Goal: Task Accomplishment & Management: Manage account settings

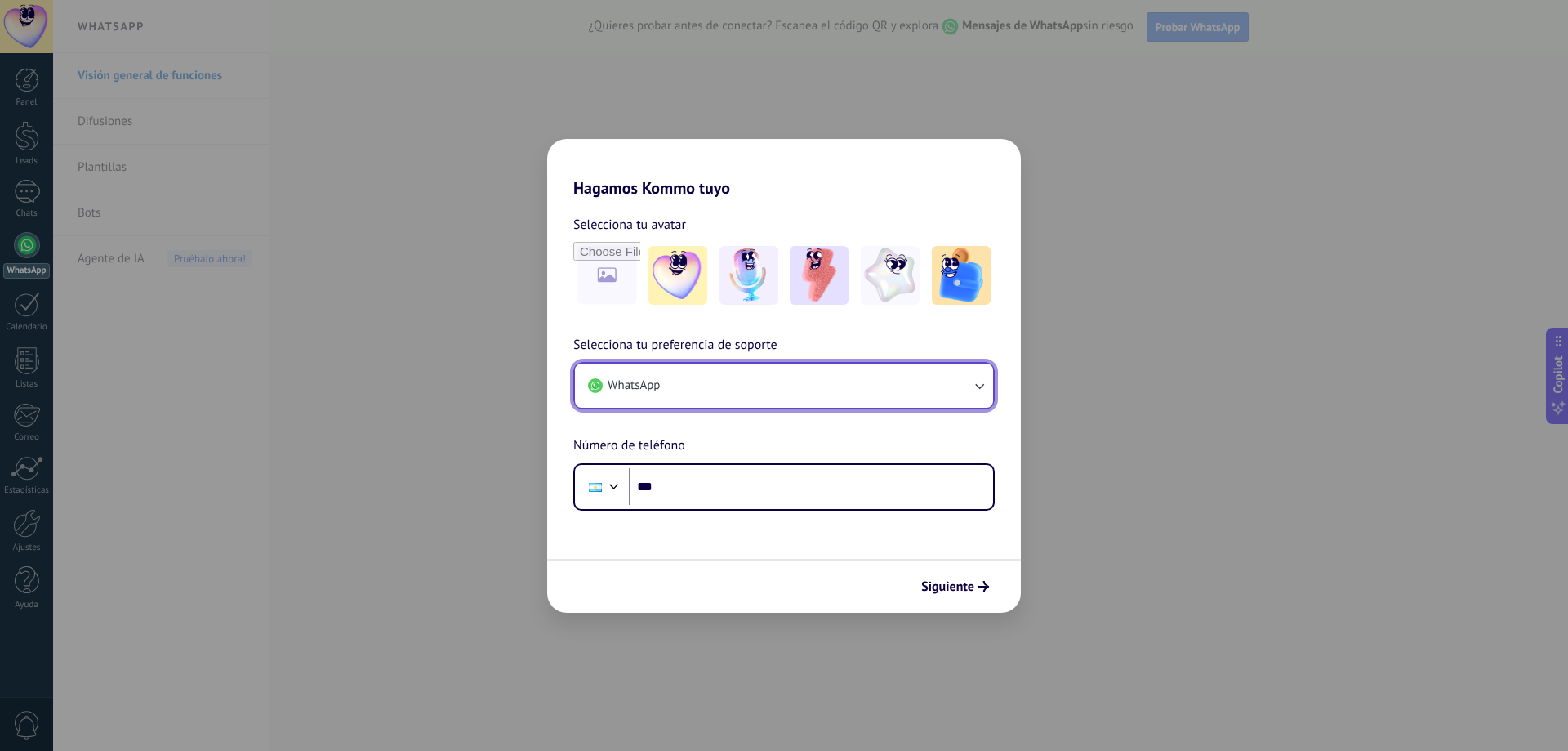
click at [731, 382] on button "WhatsApp" at bounding box center [784, 385] width 418 height 44
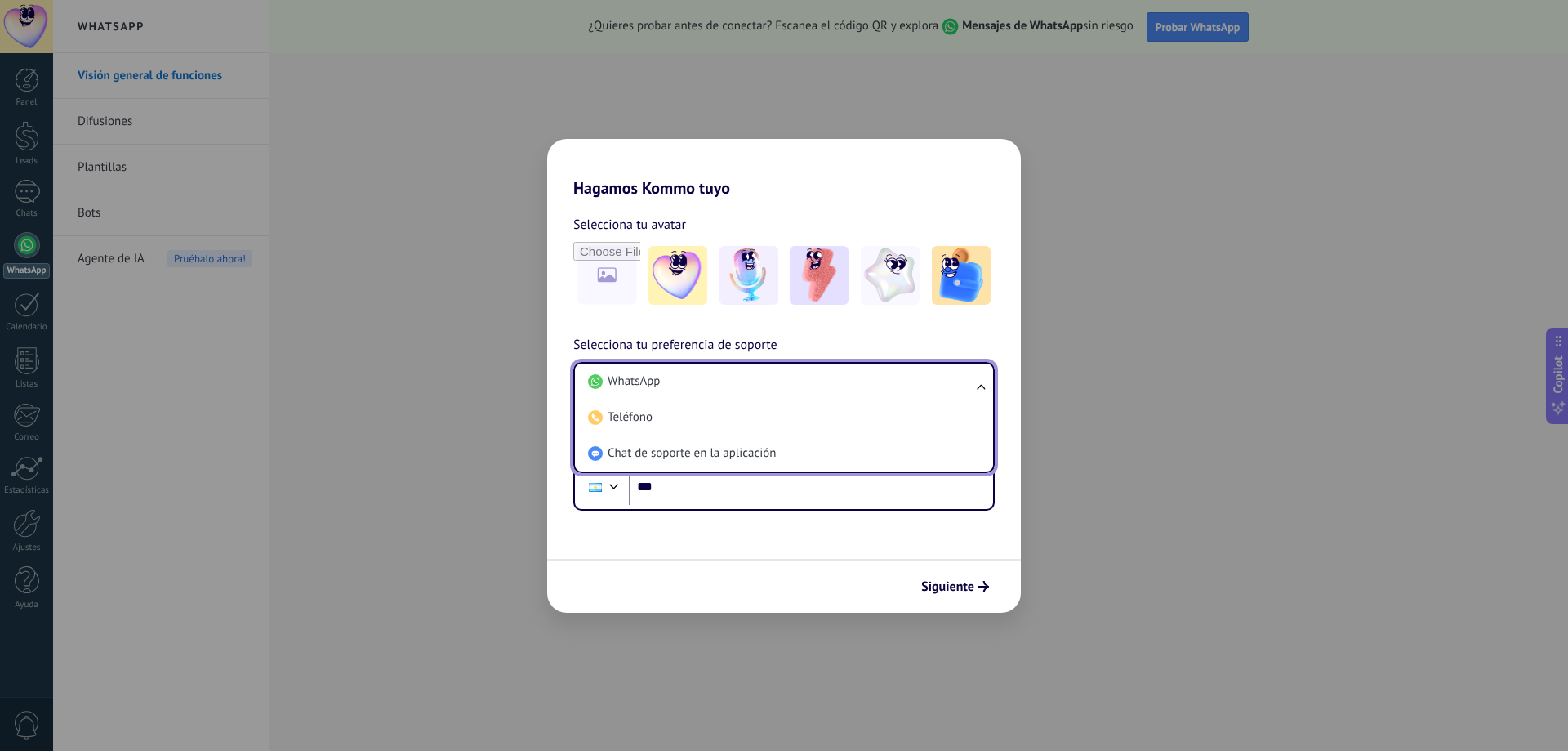
click at [731, 382] on li "WhatsApp" at bounding box center [780, 382] width 399 height 36
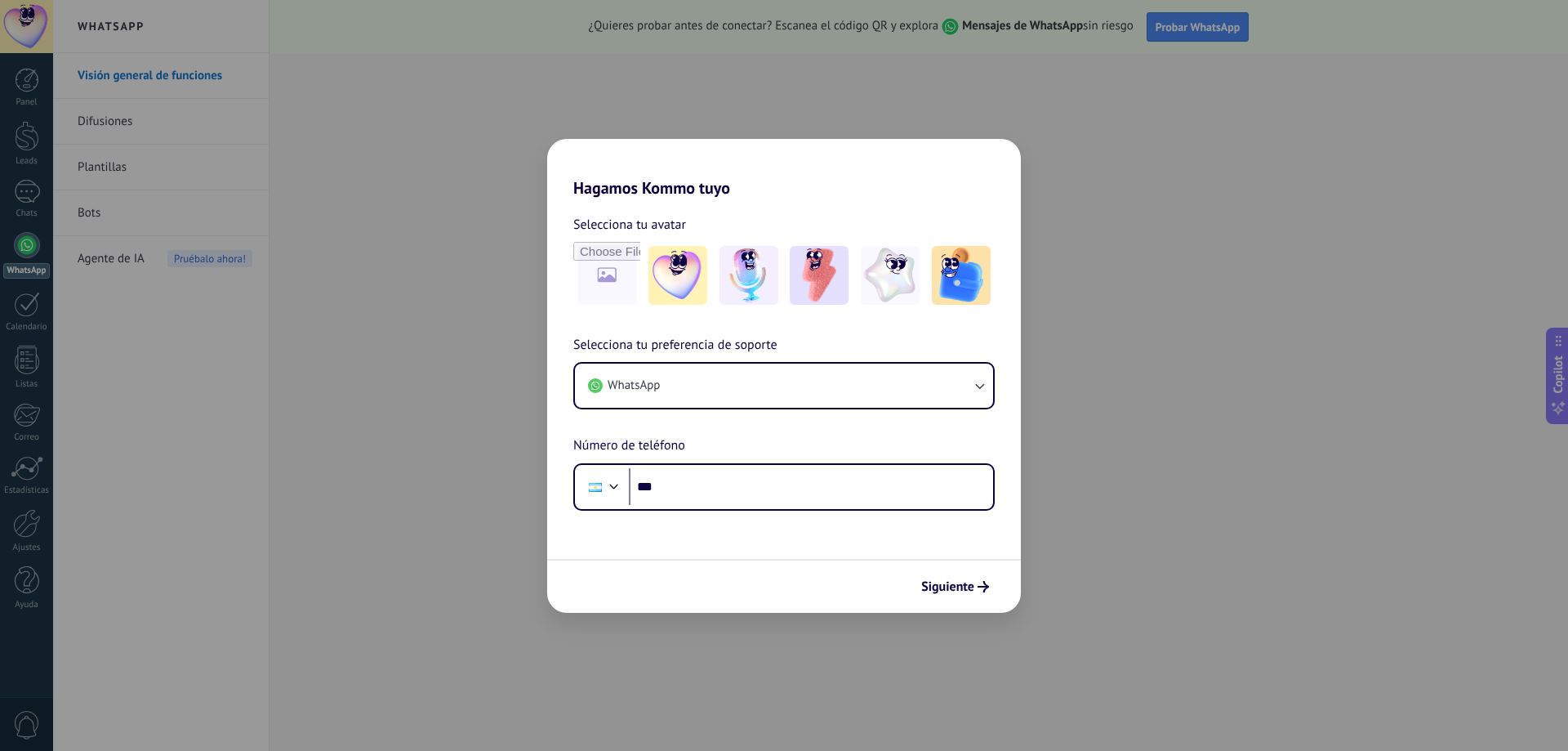
click at [385, 271] on div "Hagamos Kommo tuyo Selecciona tu avatar Selecciona tu preferencia de soporte Wh…" at bounding box center [784, 376] width 1568 height 751
click at [763, 480] on input "***" at bounding box center [811, 487] width 364 height 37
click at [713, 477] on input "***" at bounding box center [811, 487] width 364 height 37
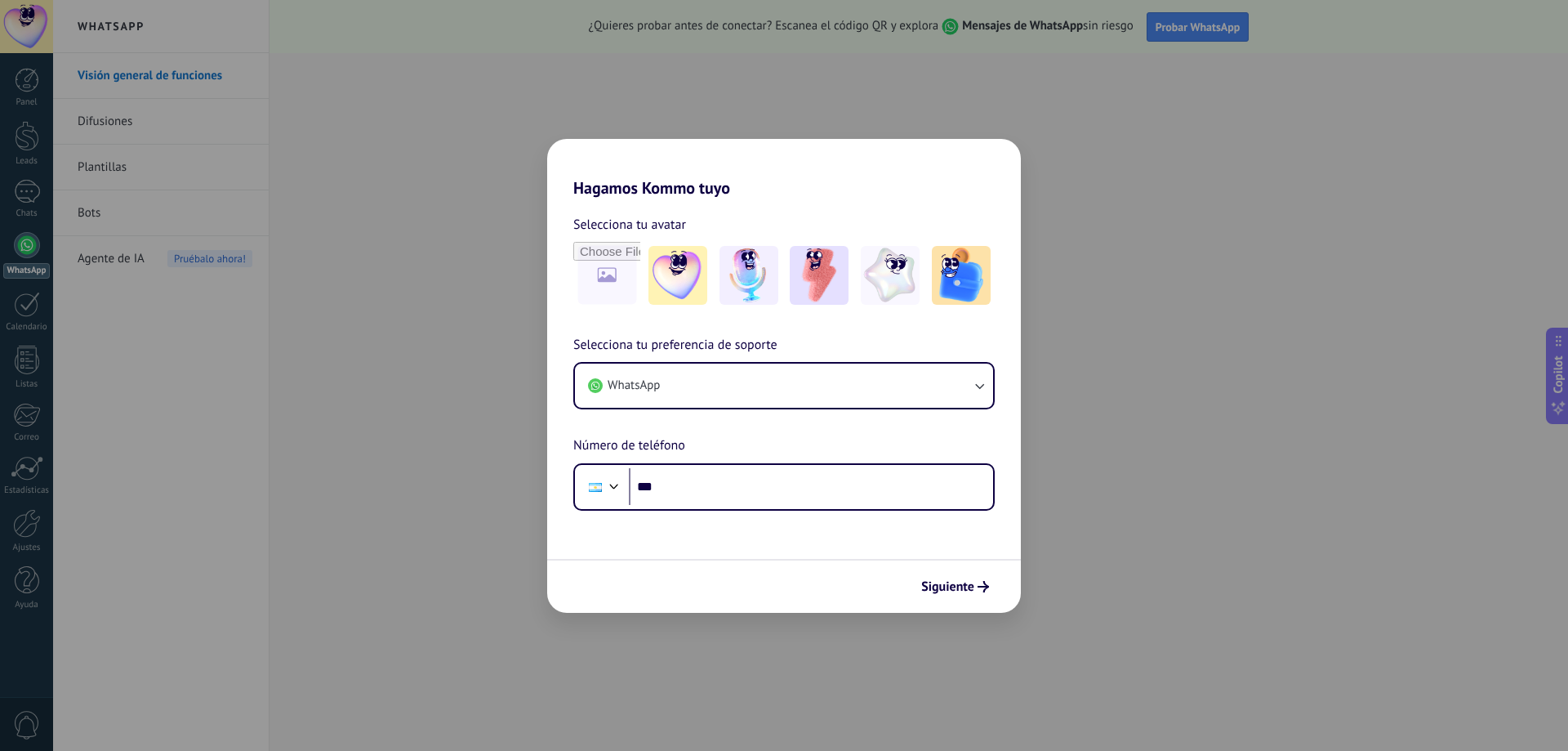
click at [387, 276] on div "Hagamos Kommo tuyo Selecciona tu avatar Selecciona tu preferencia de soporte Wh…" at bounding box center [784, 376] width 1568 height 751
click at [125, 121] on div "Hagamos Kommo tuyo Selecciona tu avatar Selecciona tu preferencia de soporte Wh…" at bounding box center [784, 376] width 1568 height 751
click at [729, 490] on input "***" at bounding box center [811, 487] width 364 height 37
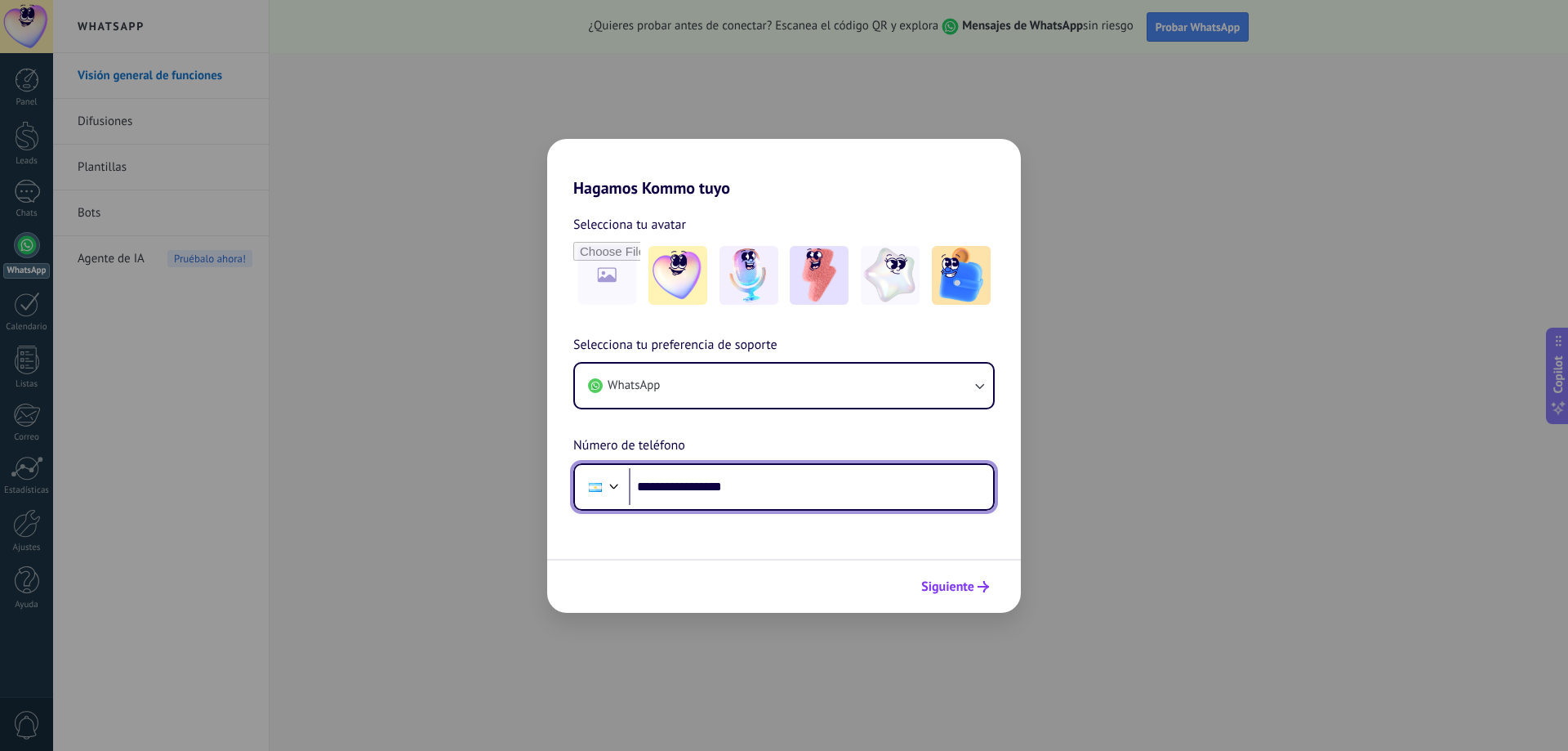
type input "**********"
click at [943, 581] on span "Siguiente" at bounding box center [948, 586] width 54 height 12
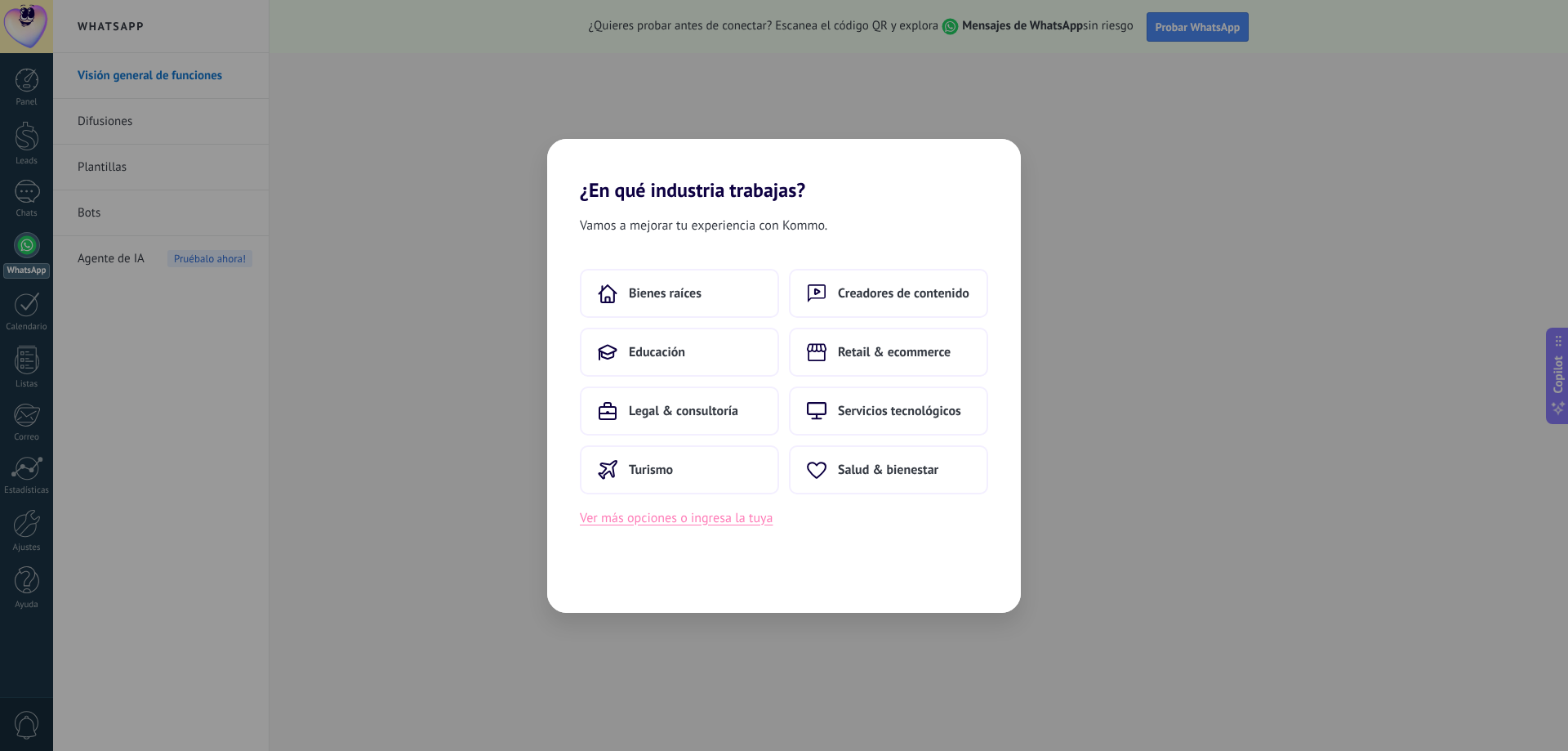
click at [746, 518] on button "Ver más opciones o ingresa la tuya" at bounding box center [676, 518] width 193 height 21
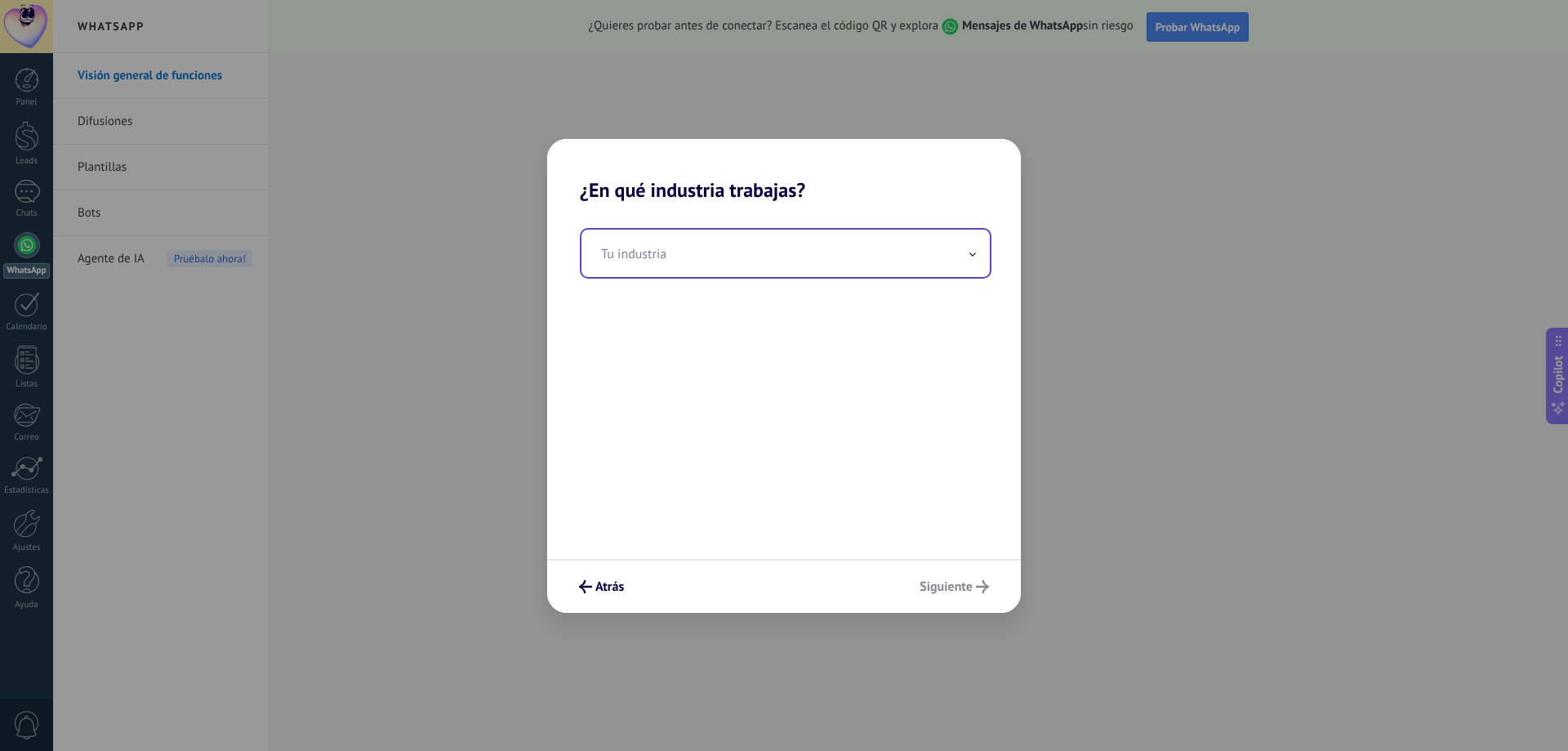
click at [693, 247] on input "text" at bounding box center [786, 252] width 409 height 47
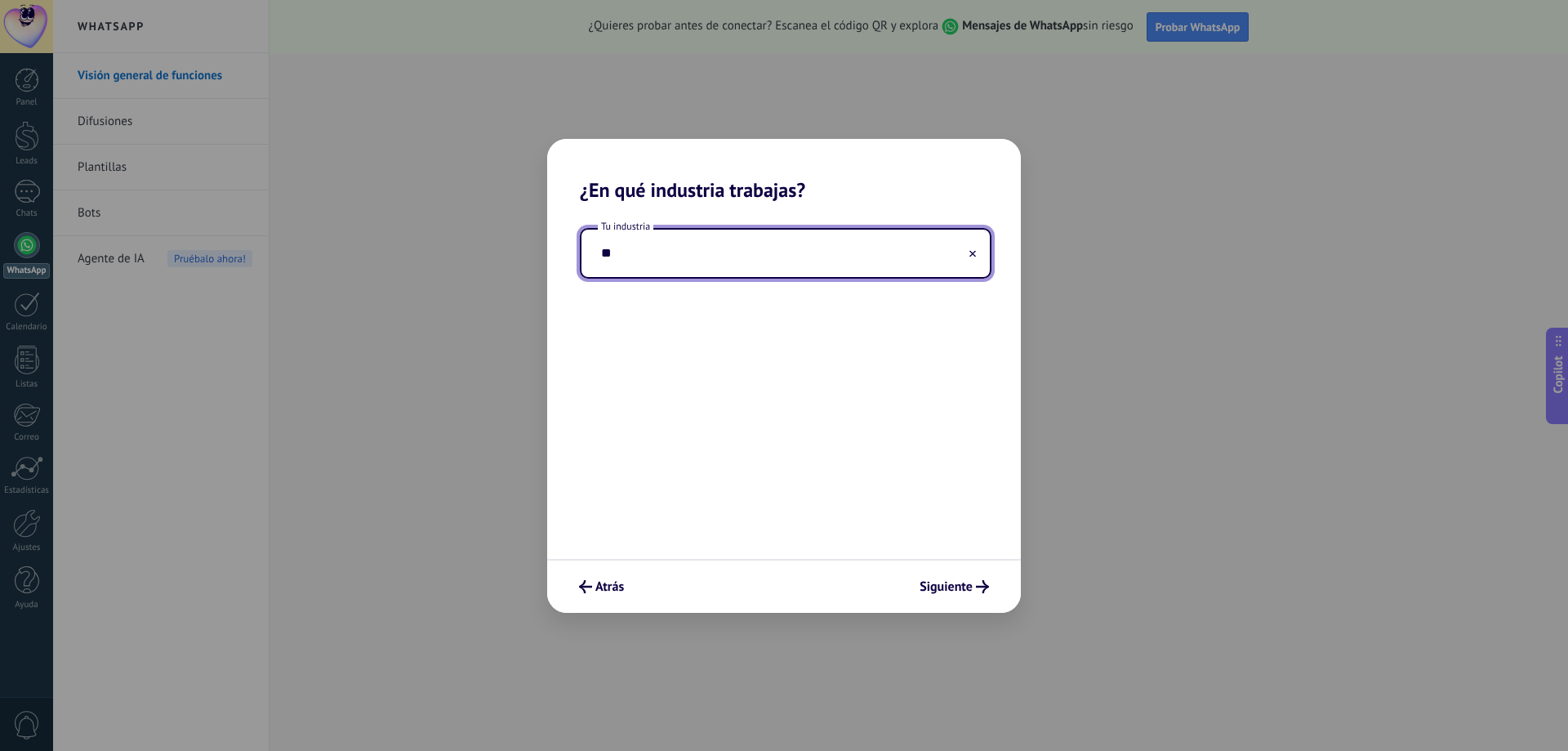
type input "*"
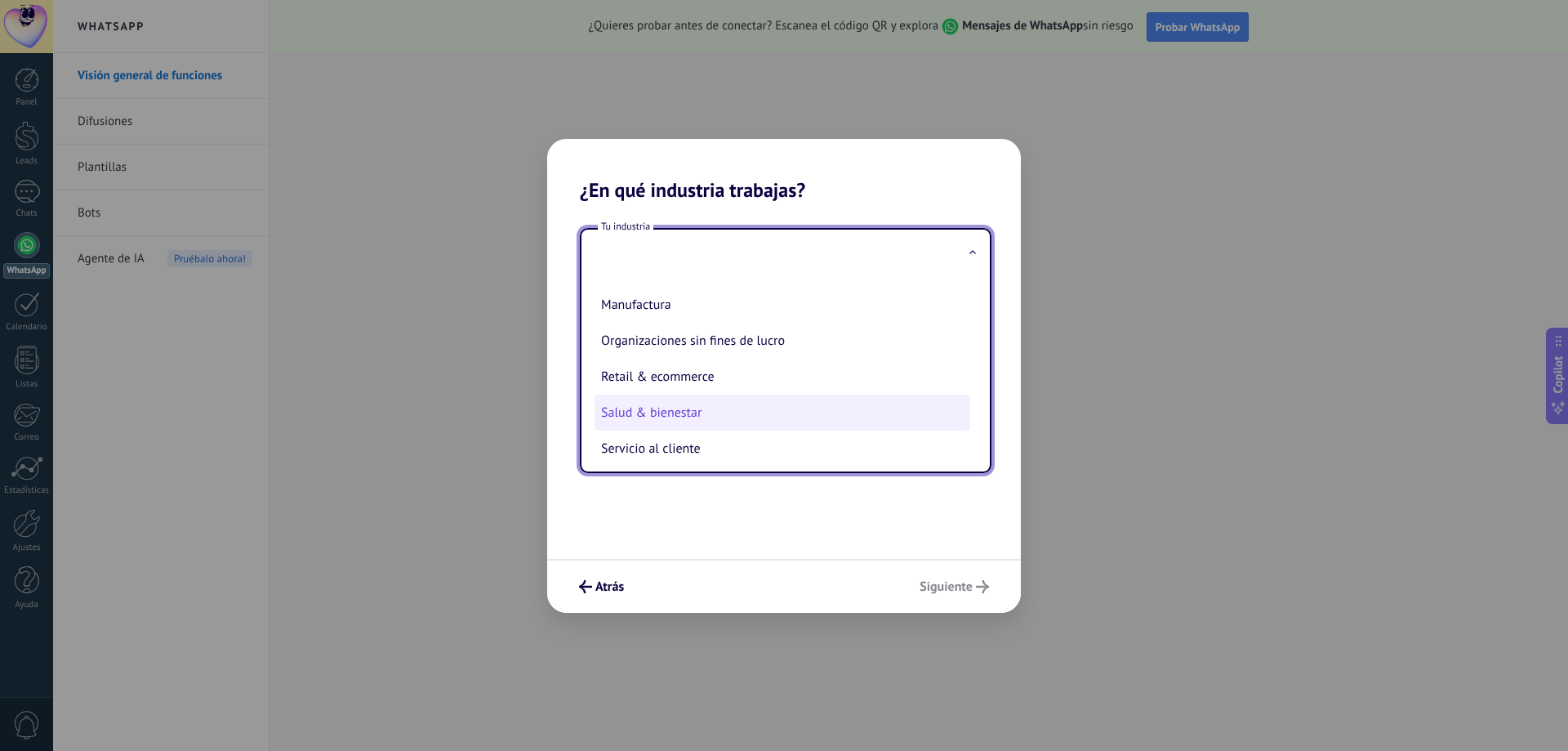
scroll to position [326, 0]
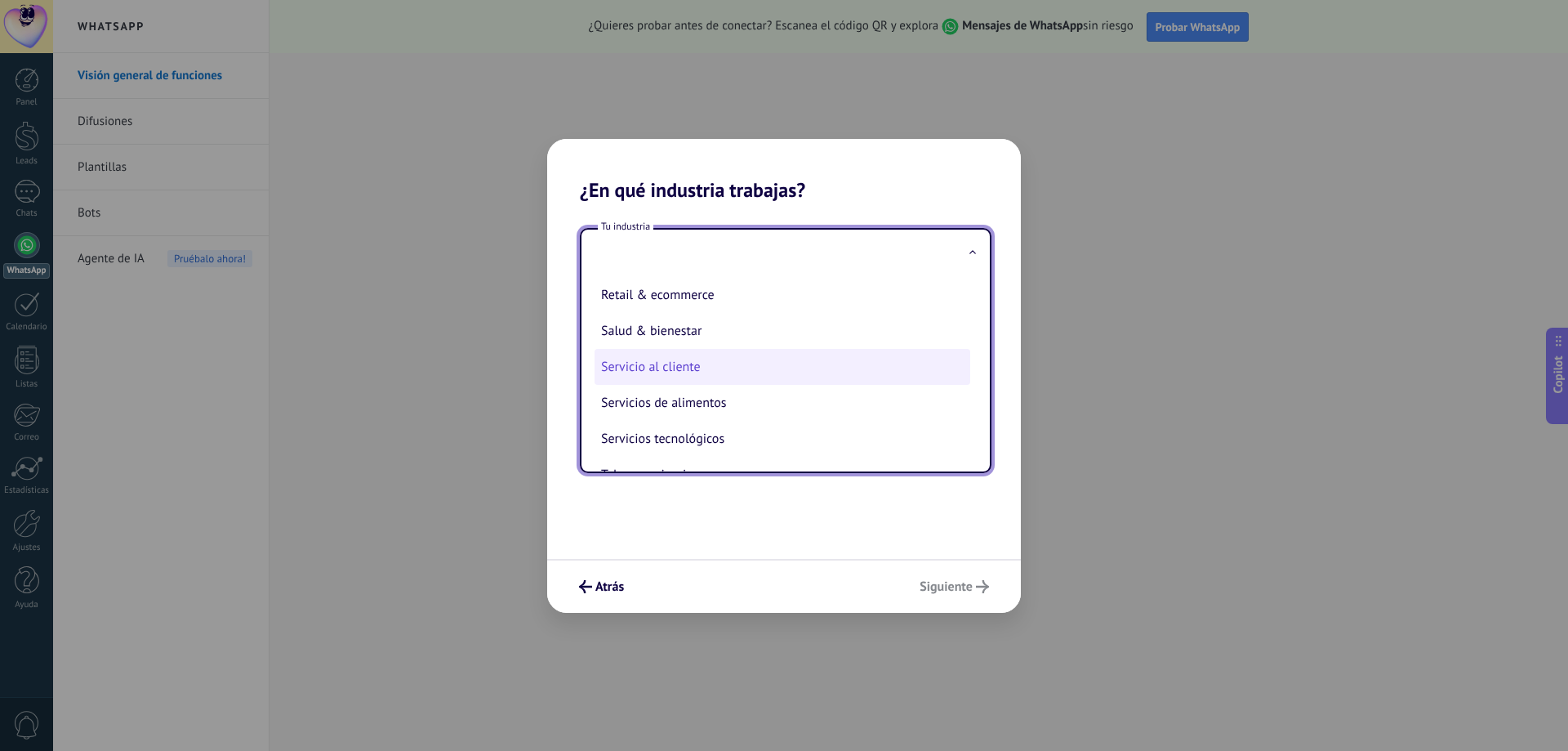
click at [706, 377] on li "Servicio al cliente" at bounding box center [782, 367] width 375 height 36
type input "**********"
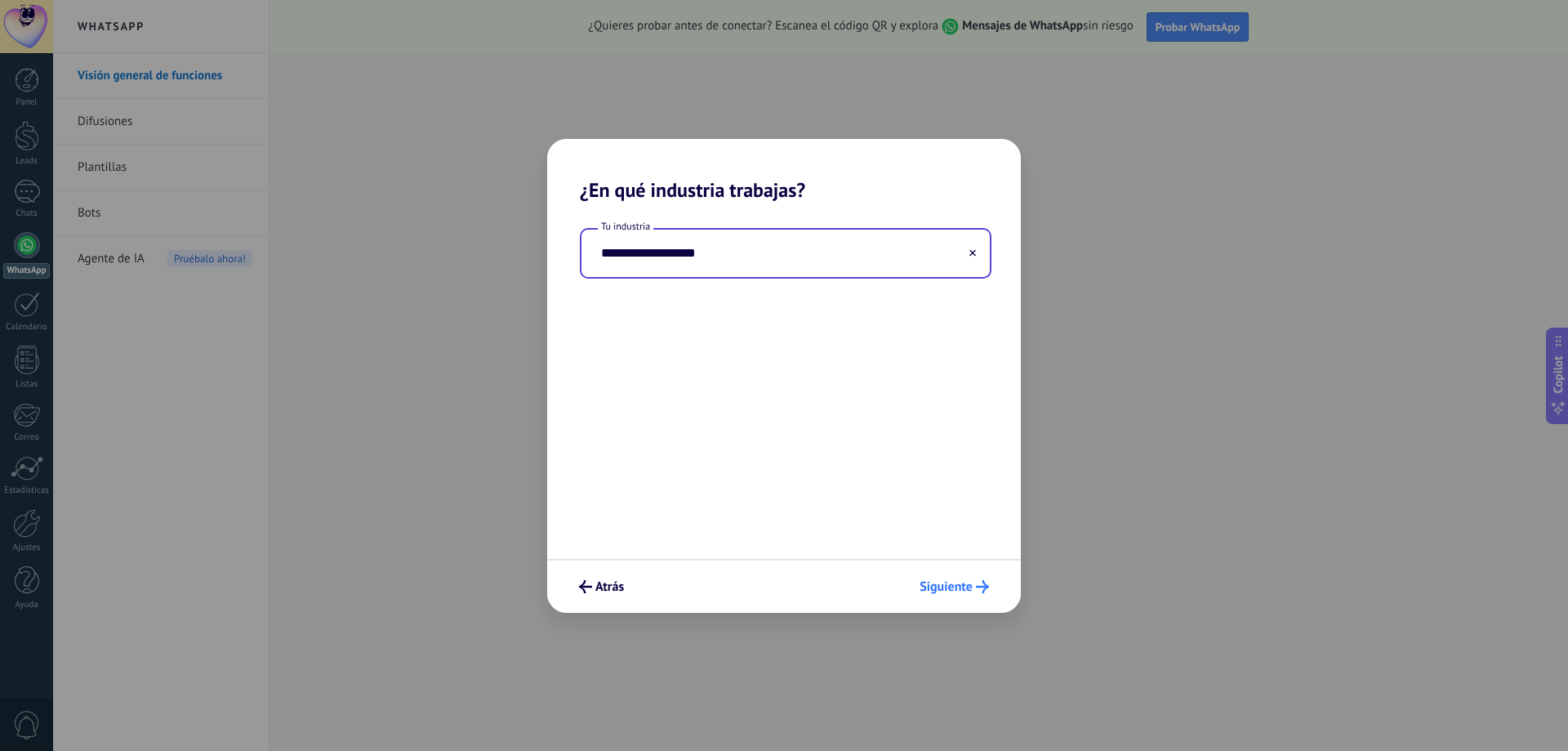
click at [955, 577] on button "Siguiente" at bounding box center [954, 586] width 84 height 28
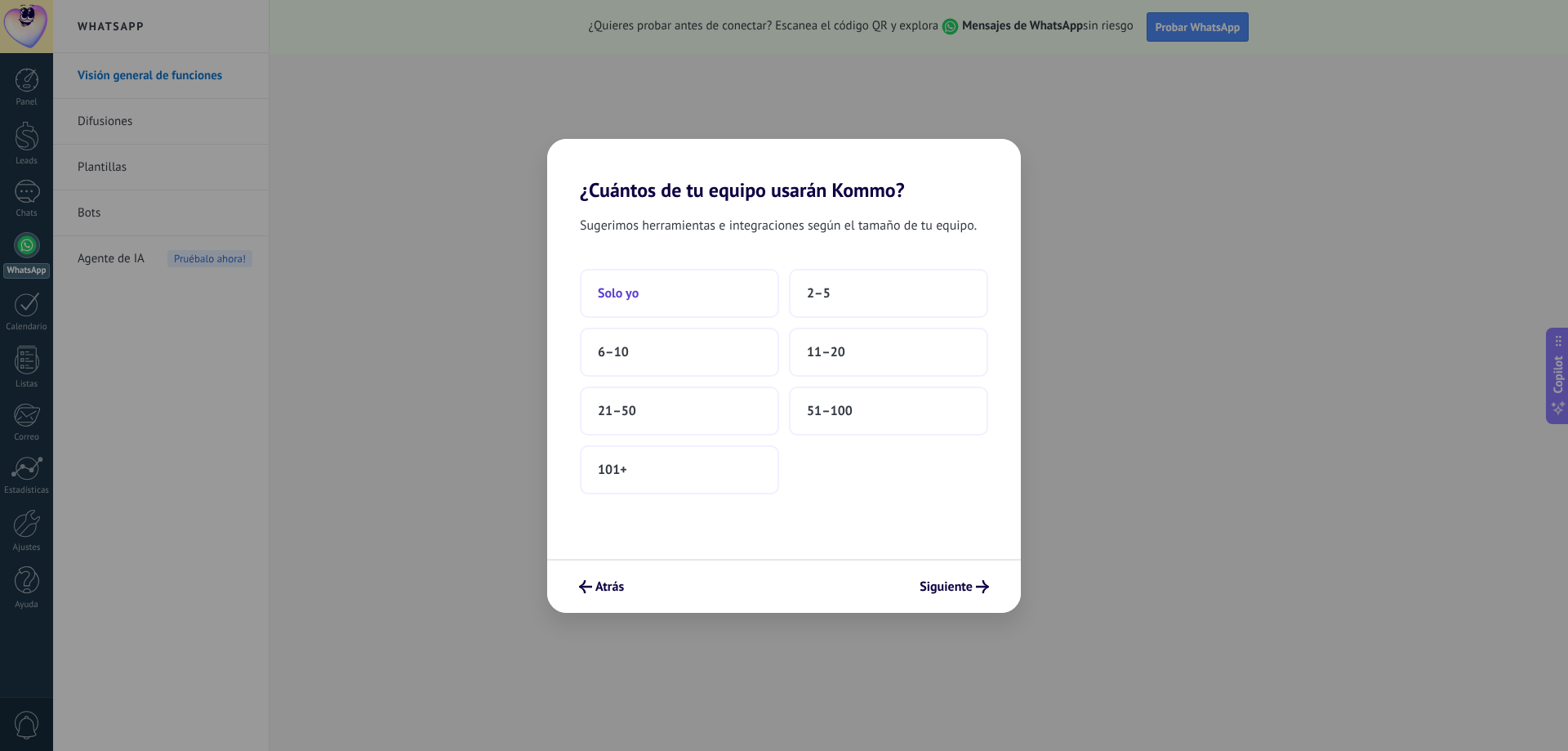
click at [729, 288] on button "Solo yo" at bounding box center [679, 293] width 199 height 49
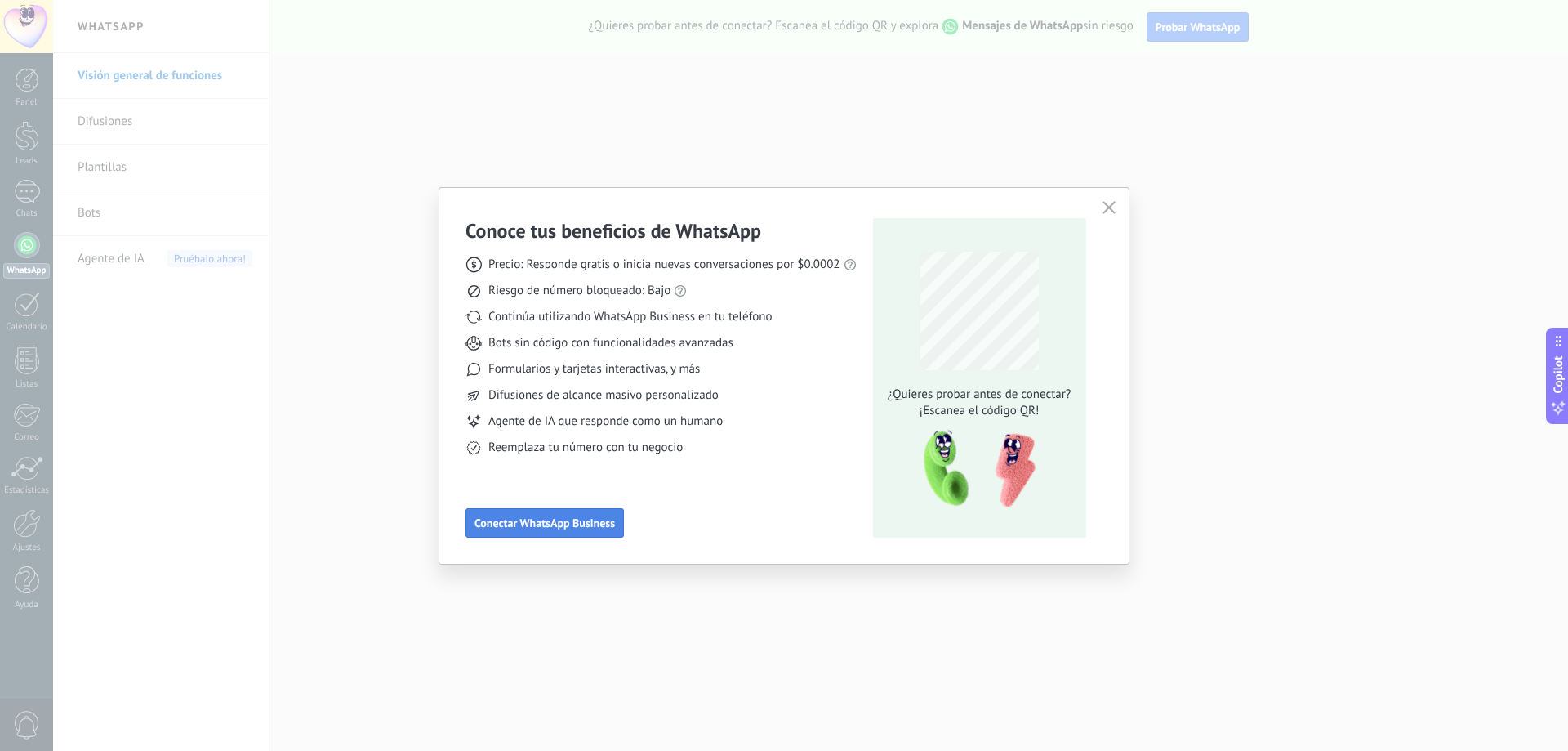
click at [574, 519] on span "Conectar WhatsApp Business" at bounding box center [545, 523] width 141 height 12
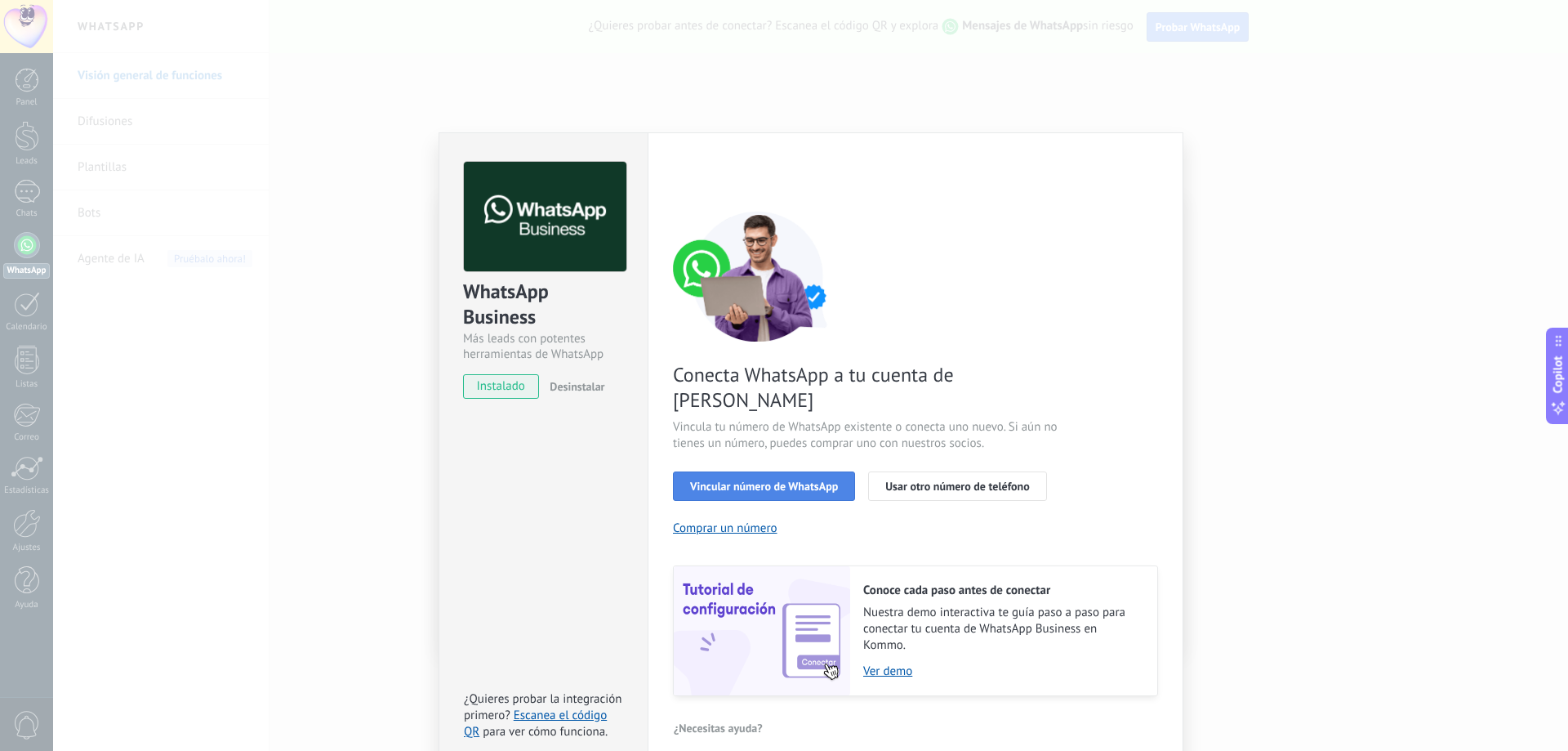
click at [807, 471] on button "Vincular número de WhatsApp" at bounding box center [764, 485] width 182 height 29
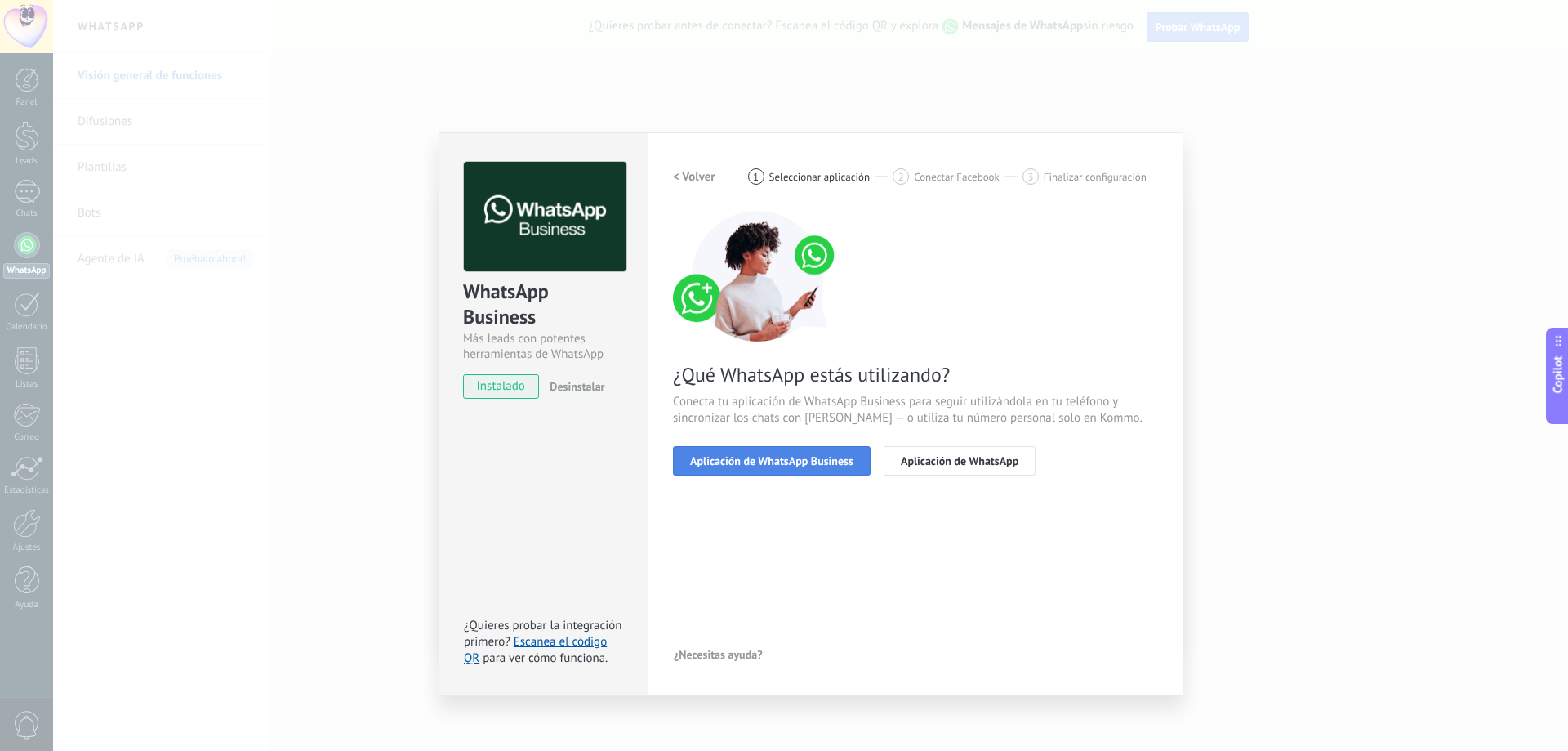
click at [760, 455] on span "Aplicación de WhatsApp Business" at bounding box center [772, 460] width 163 height 12
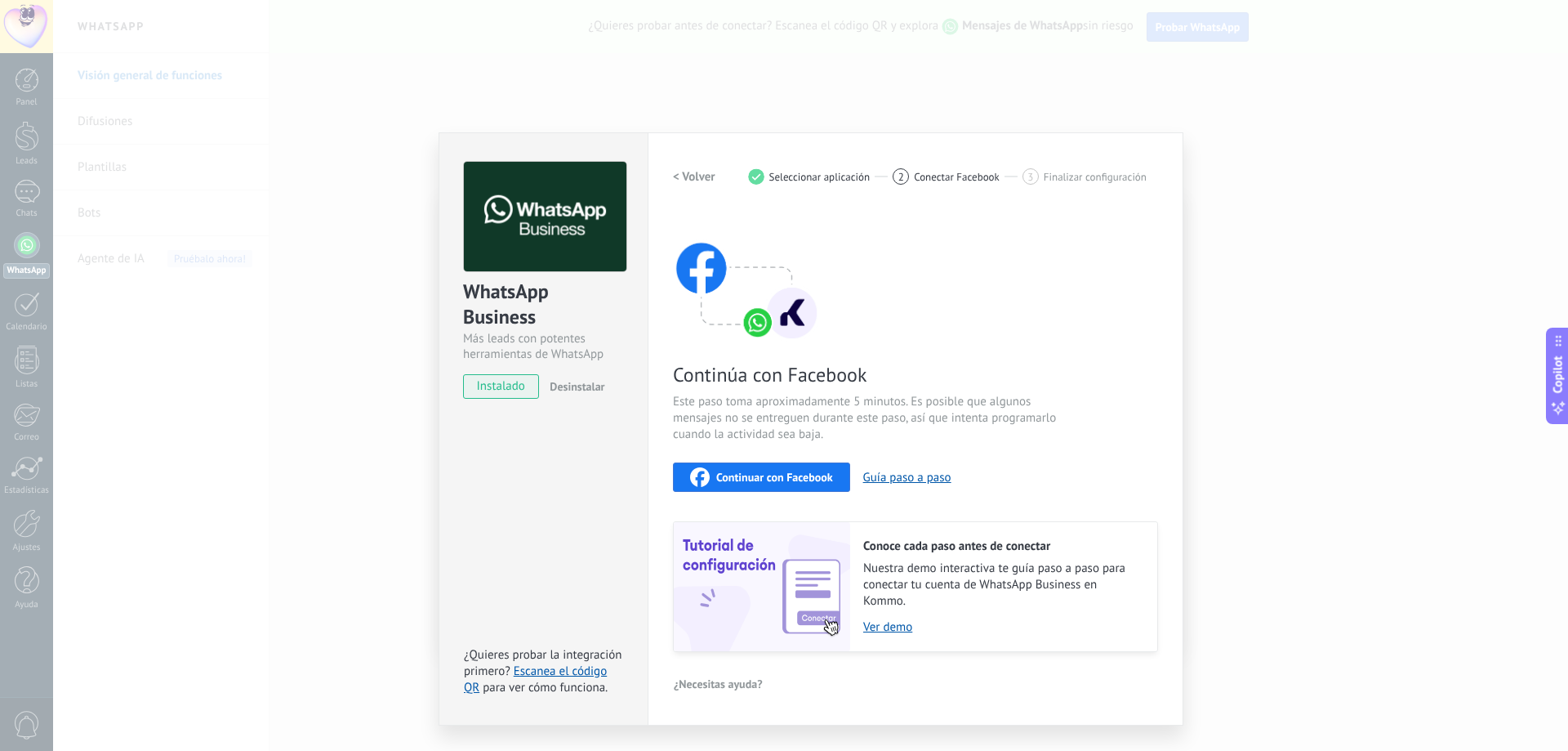
click at [783, 480] on span "Continuar con Facebook" at bounding box center [774, 476] width 117 height 12
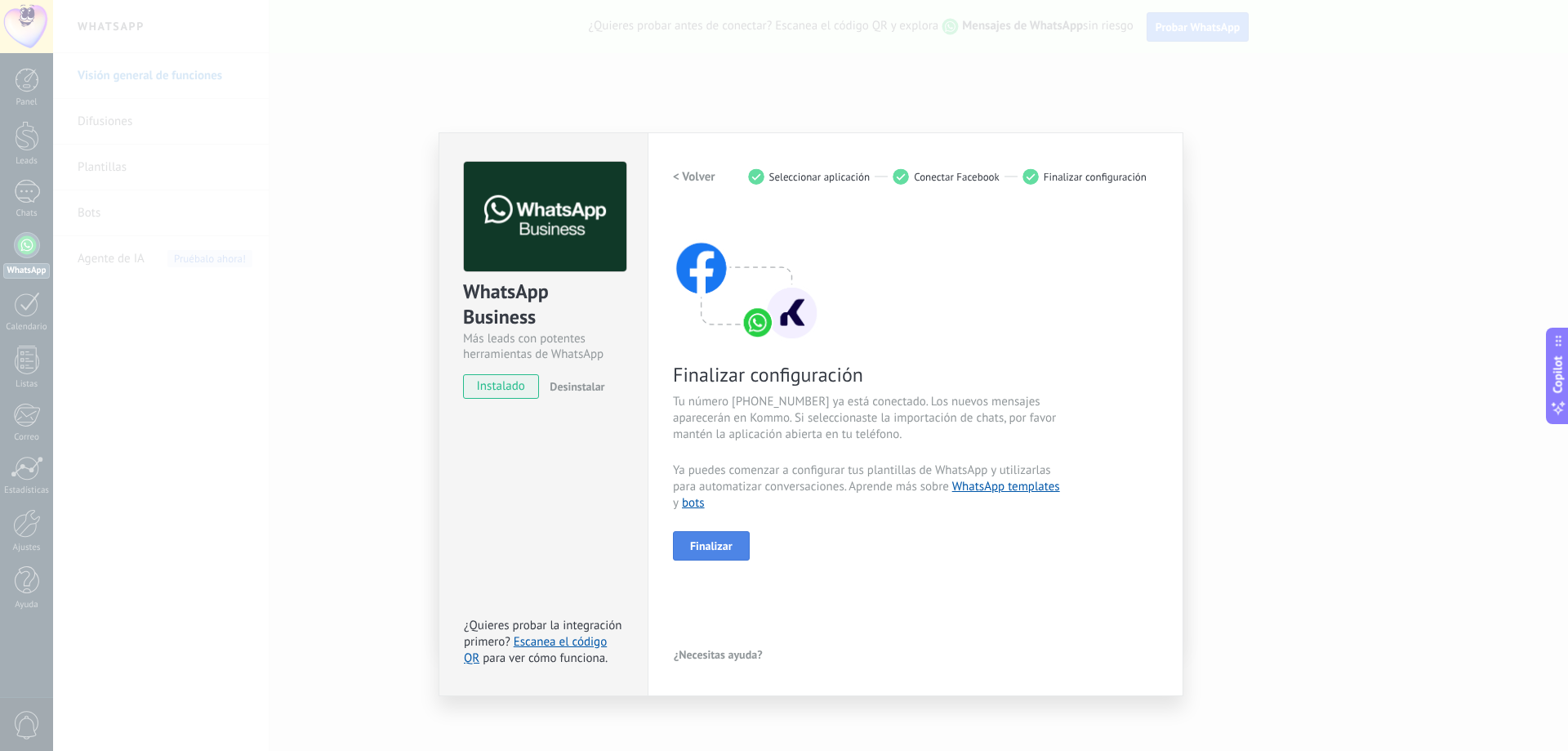
click at [712, 557] on button "Finalizar" at bounding box center [712, 545] width 77 height 29
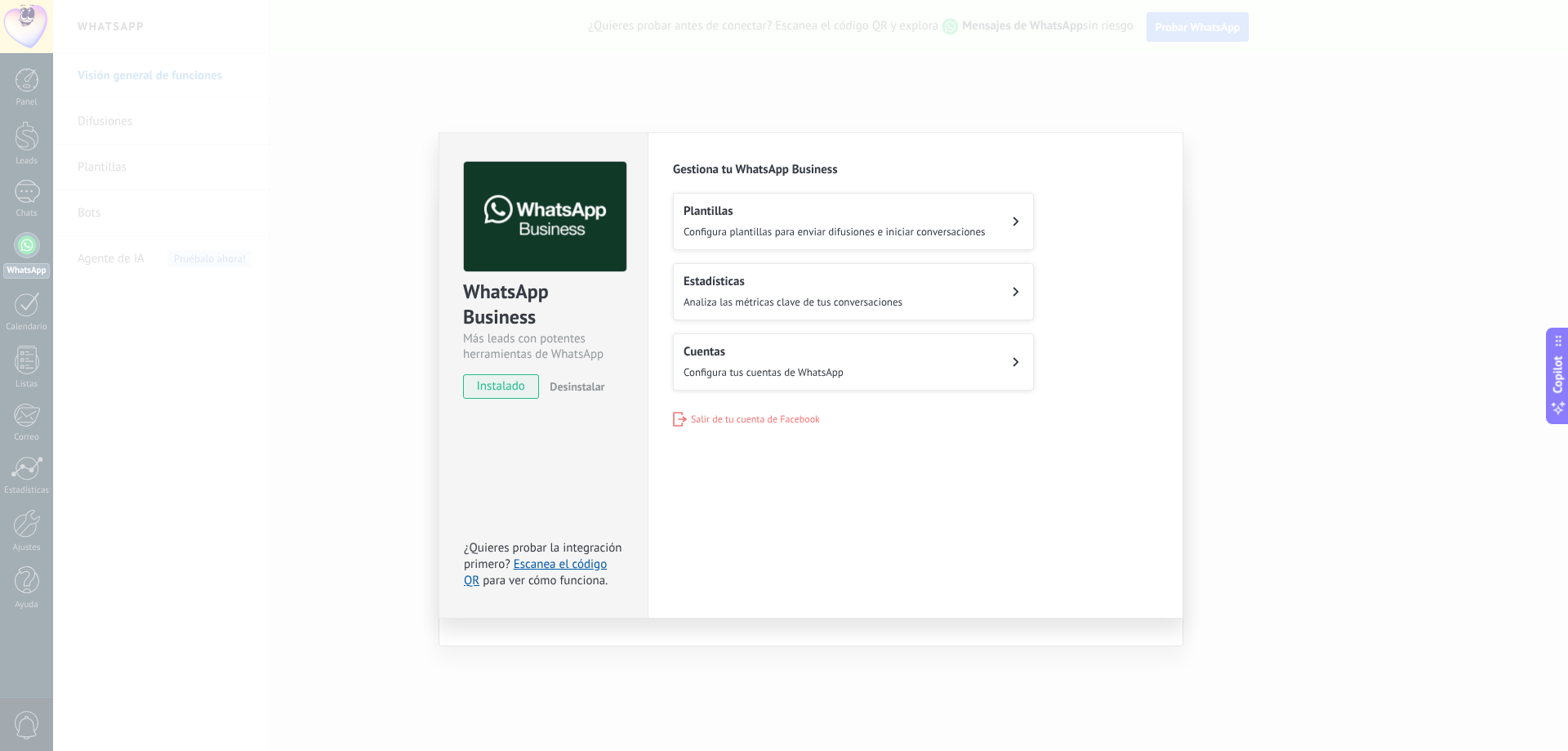
click at [890, 235] on span "Configura plantillas para enviar difusiones e iniciar conversaciones" at bounding box center [835, 232] width 302 height 14
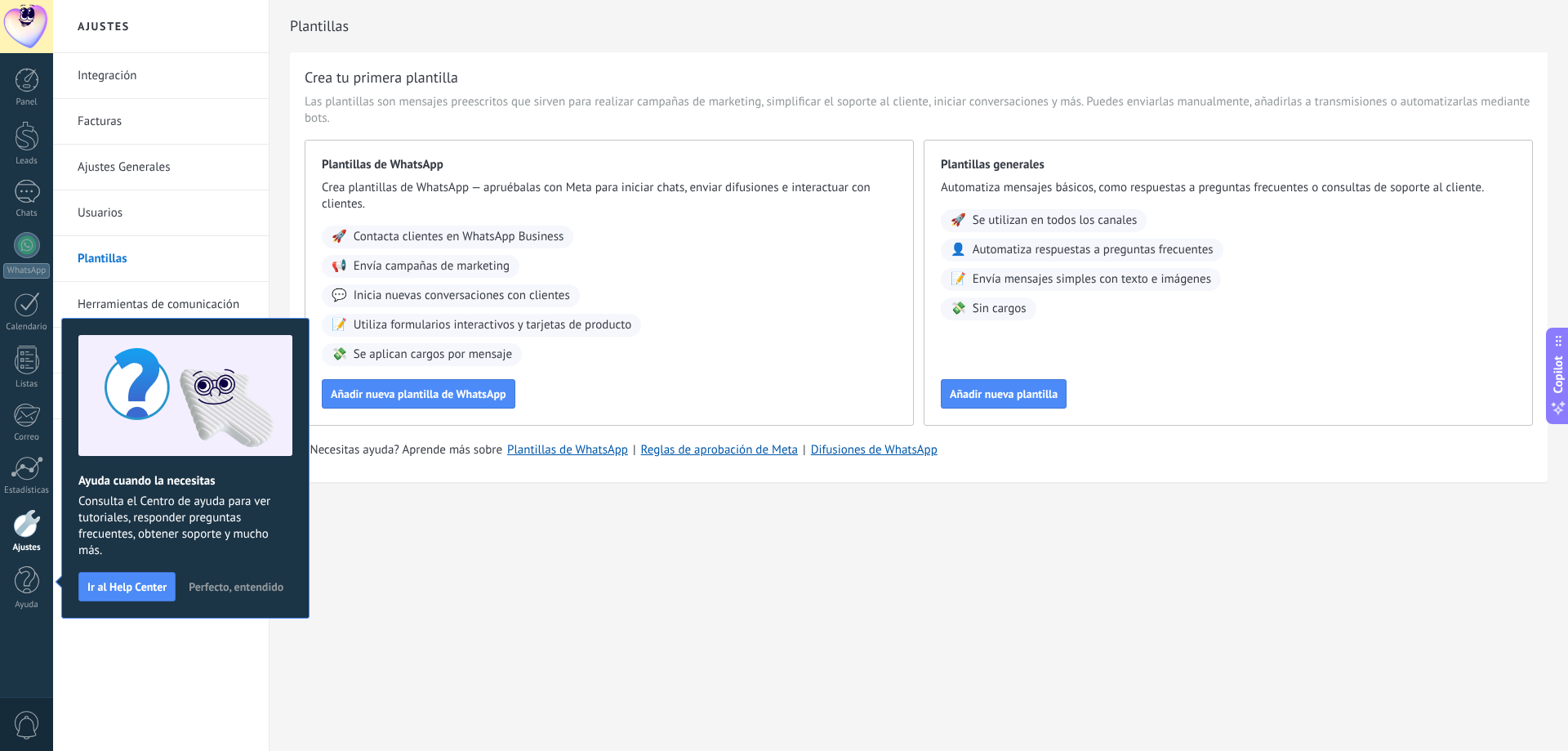
click at [265, 585] on span "Perfecto, entendido" at bounding box center [236, 586] width 95 height 12
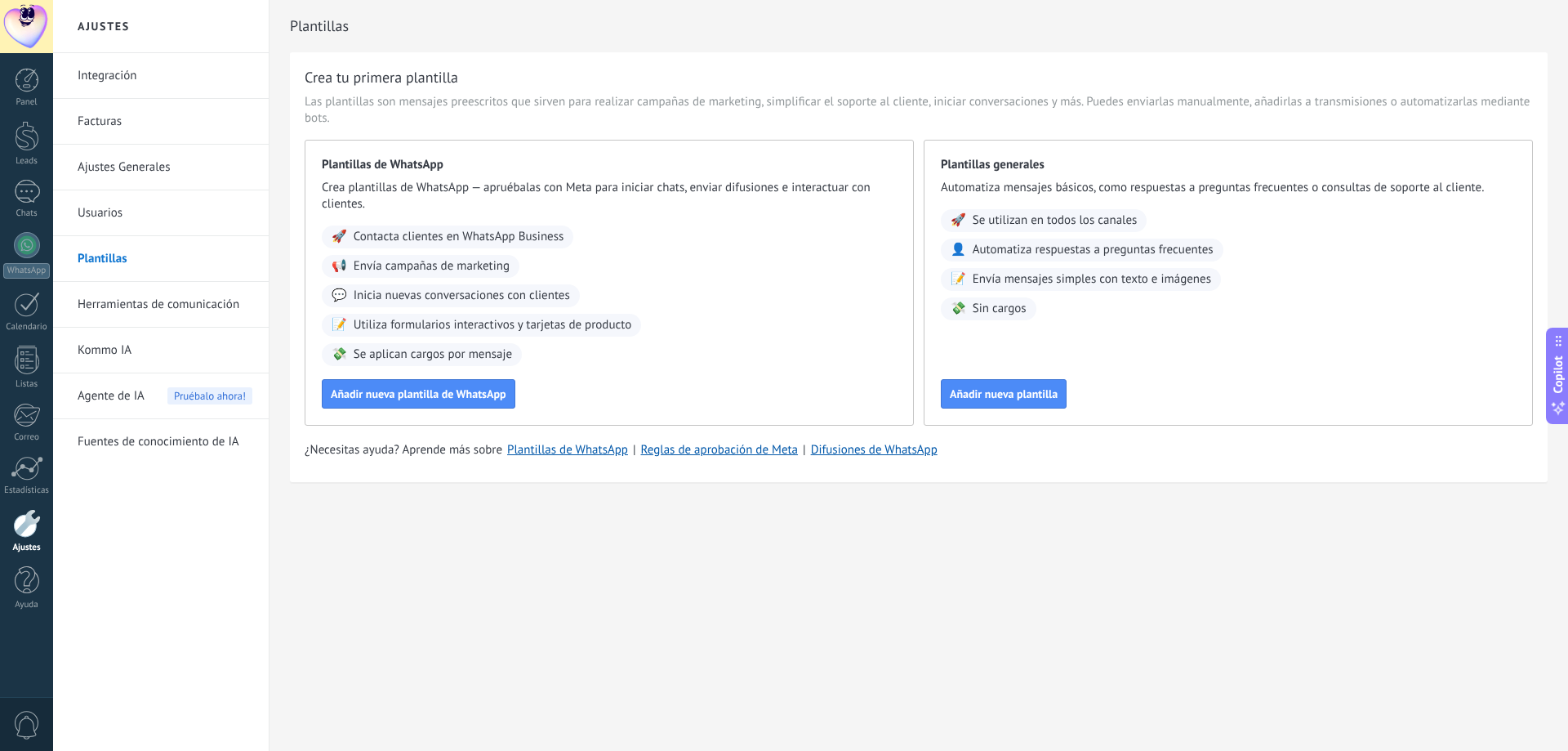
click at [146, 408] on div "Agente de IA Pruébalo ahora!" at bounding box center [165, 396] width 175 height 45
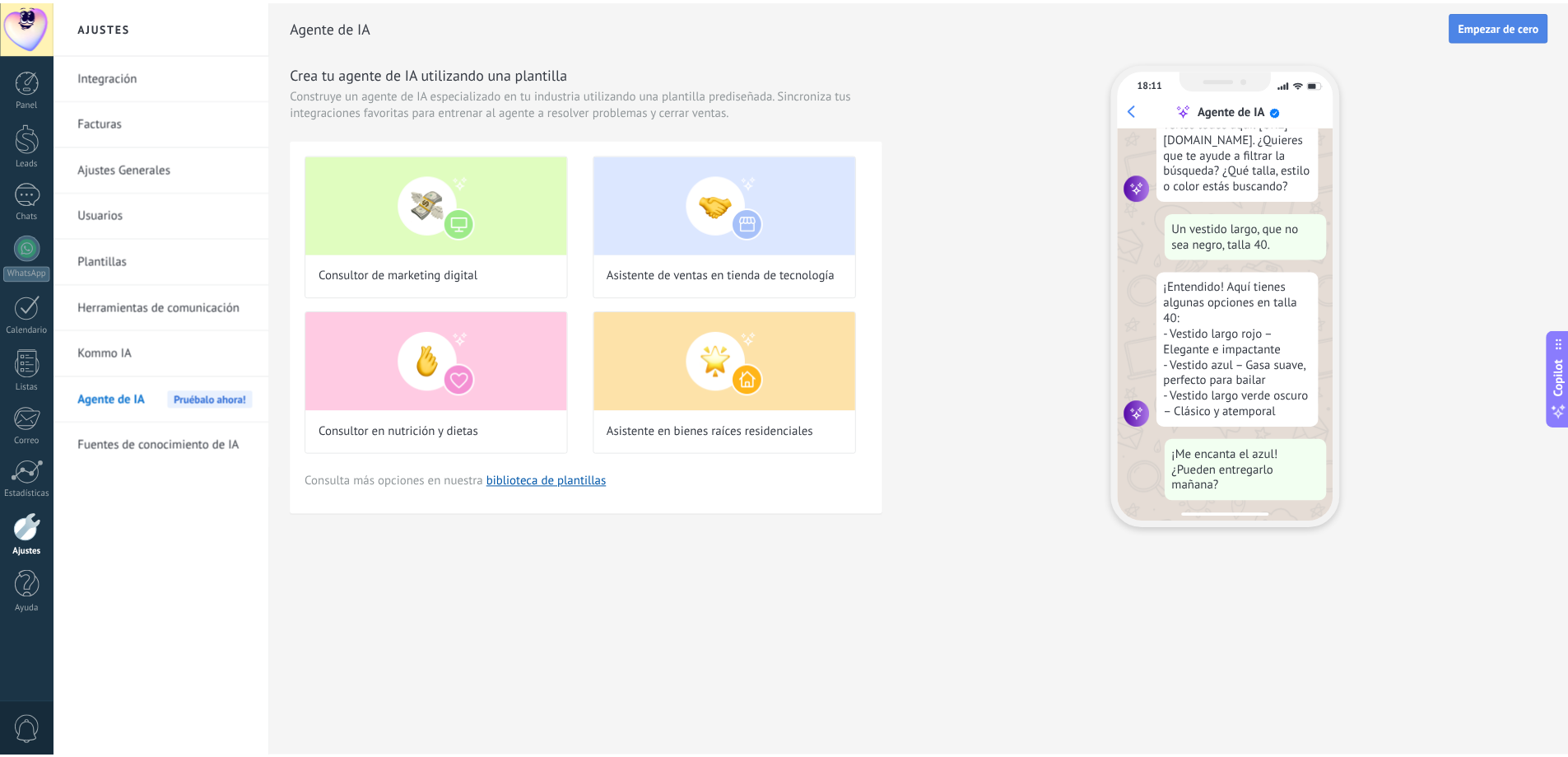
scroll to position [166, 0]
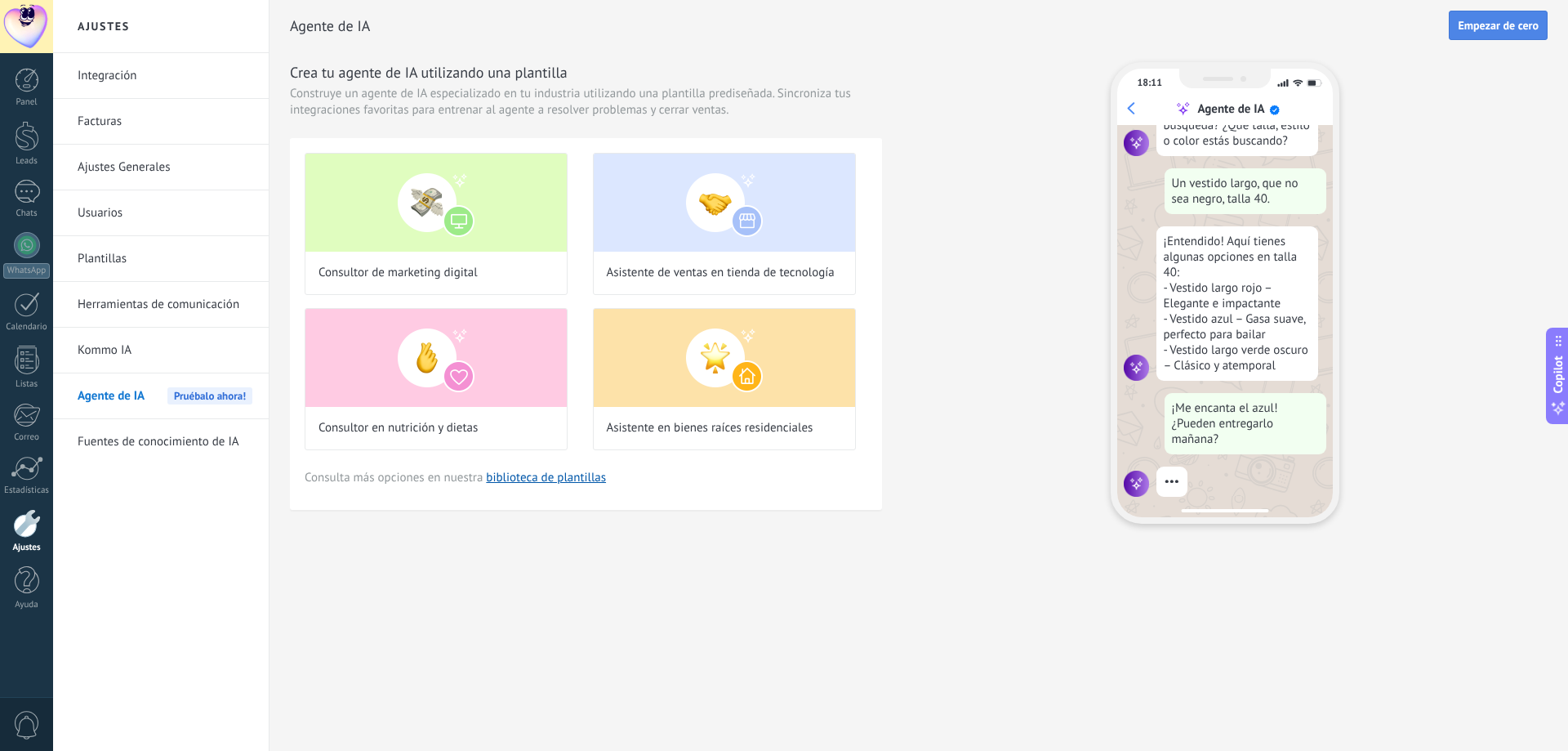
click at [1475, 20] on span "Empezar de cero" at bounding box center [1498, 25] width 81 height 12
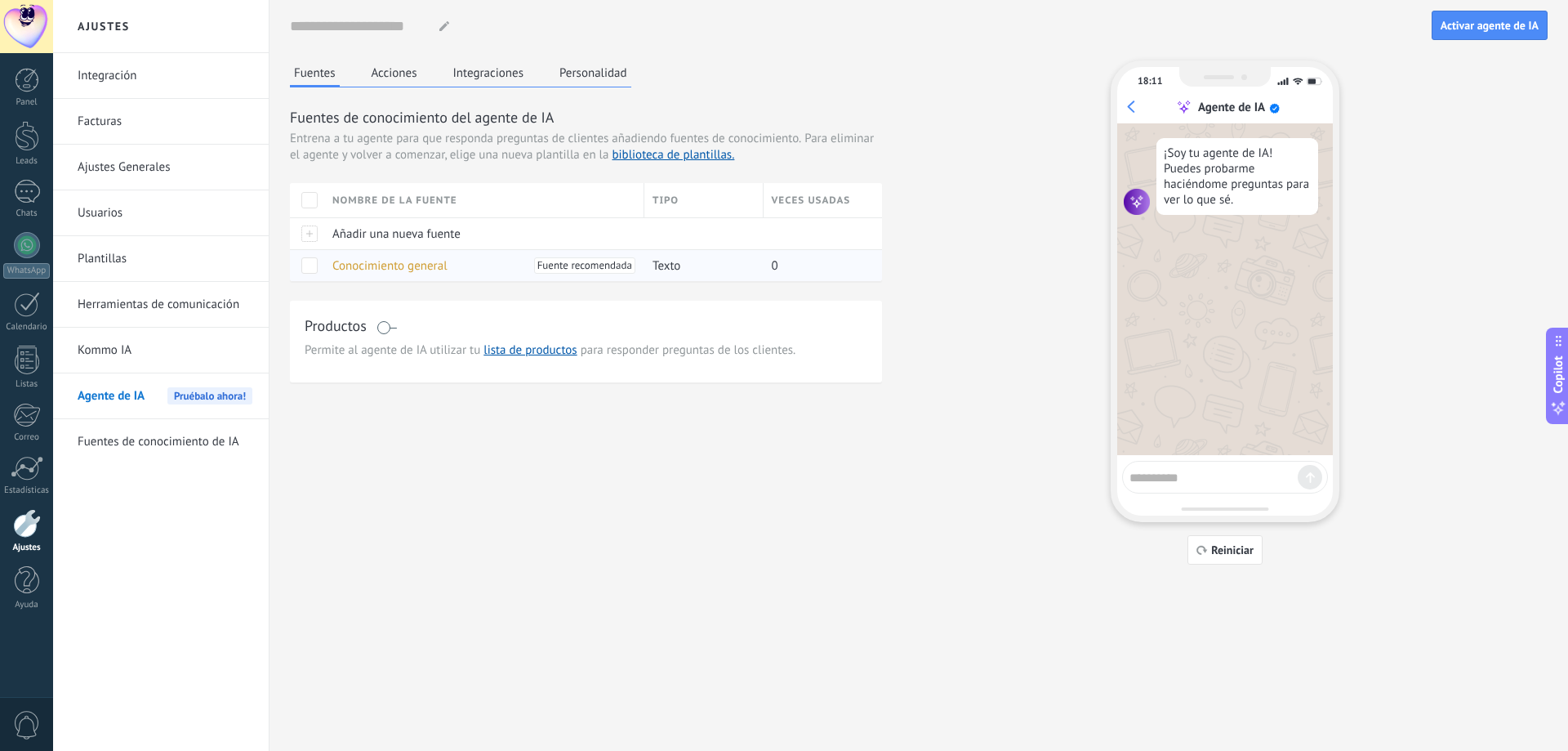
click at [380, 263] on span "Conocimiento general" at bounding box center [390, 265] width 115 height 15
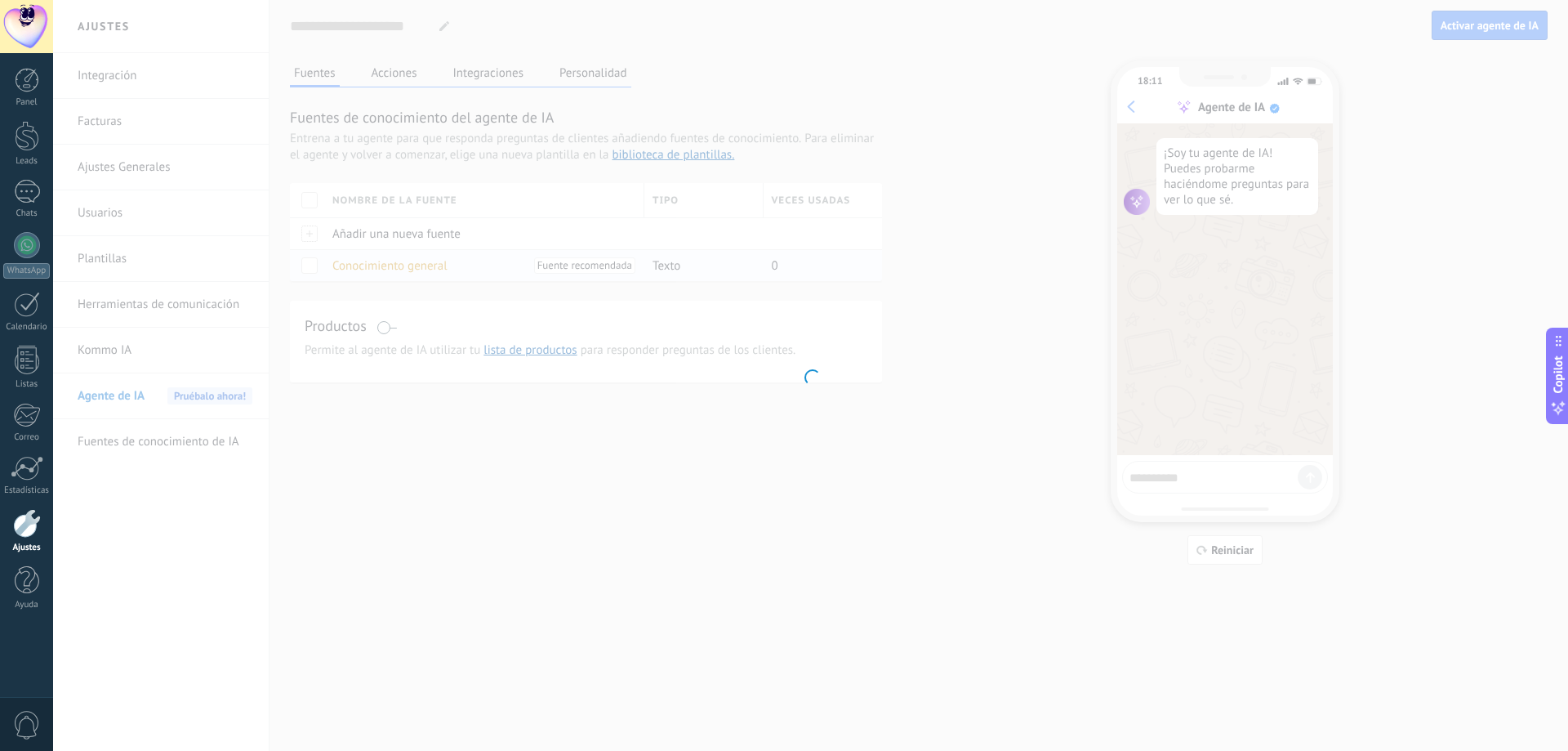
type input "**********"
type textarea "**********"
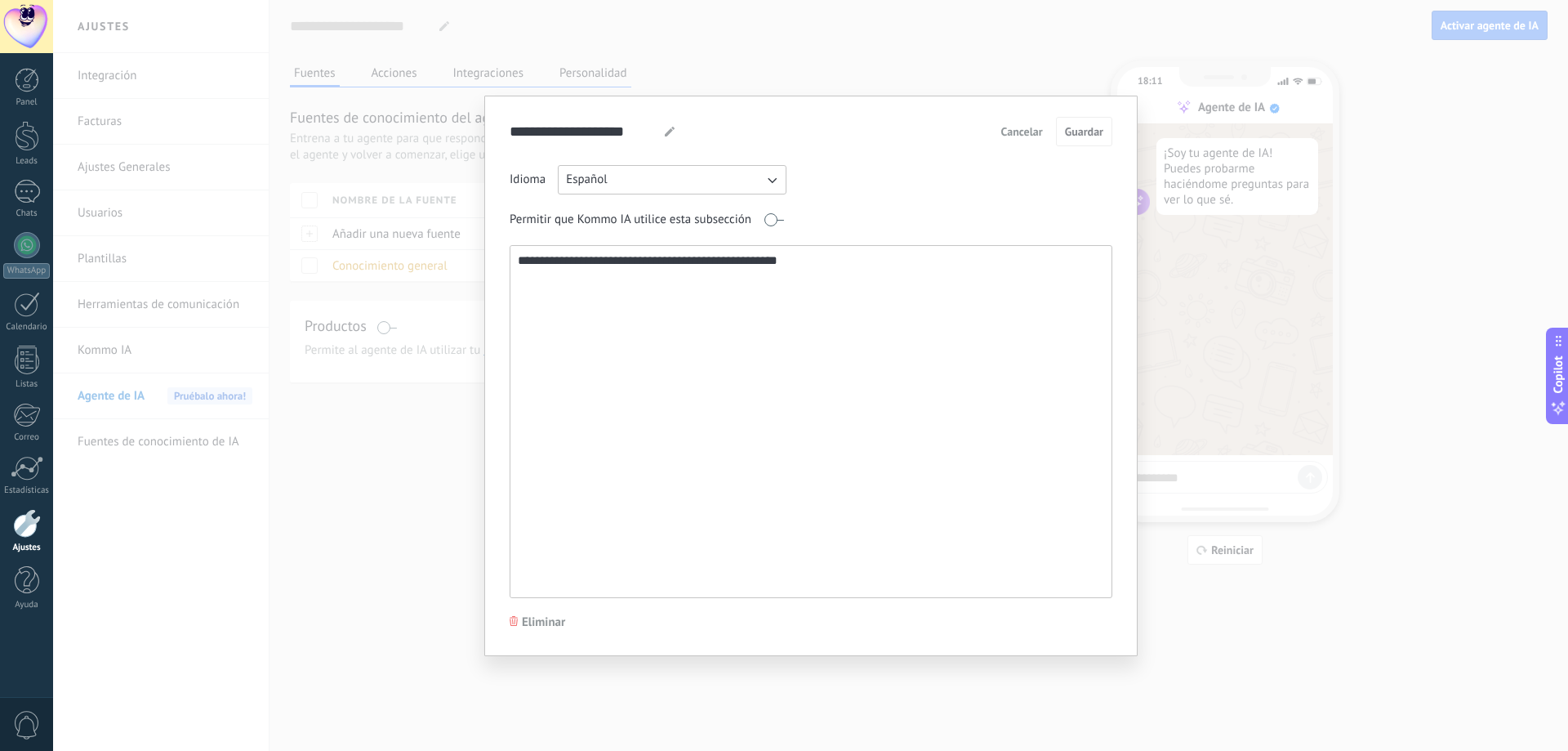
click at [561, 262] on textarea "**********" at bounding box center [809, 422] width 598 height 351
click at [712, 177] on button "Español" at bounding box center [672, 179] width 228 height 29
click at [780, 98] on div "**********" at bounding box center [811, 376] width 654 height 560
click at [872, 82] on div "**********" at bounding box center [811, 376] width 1515 height 751
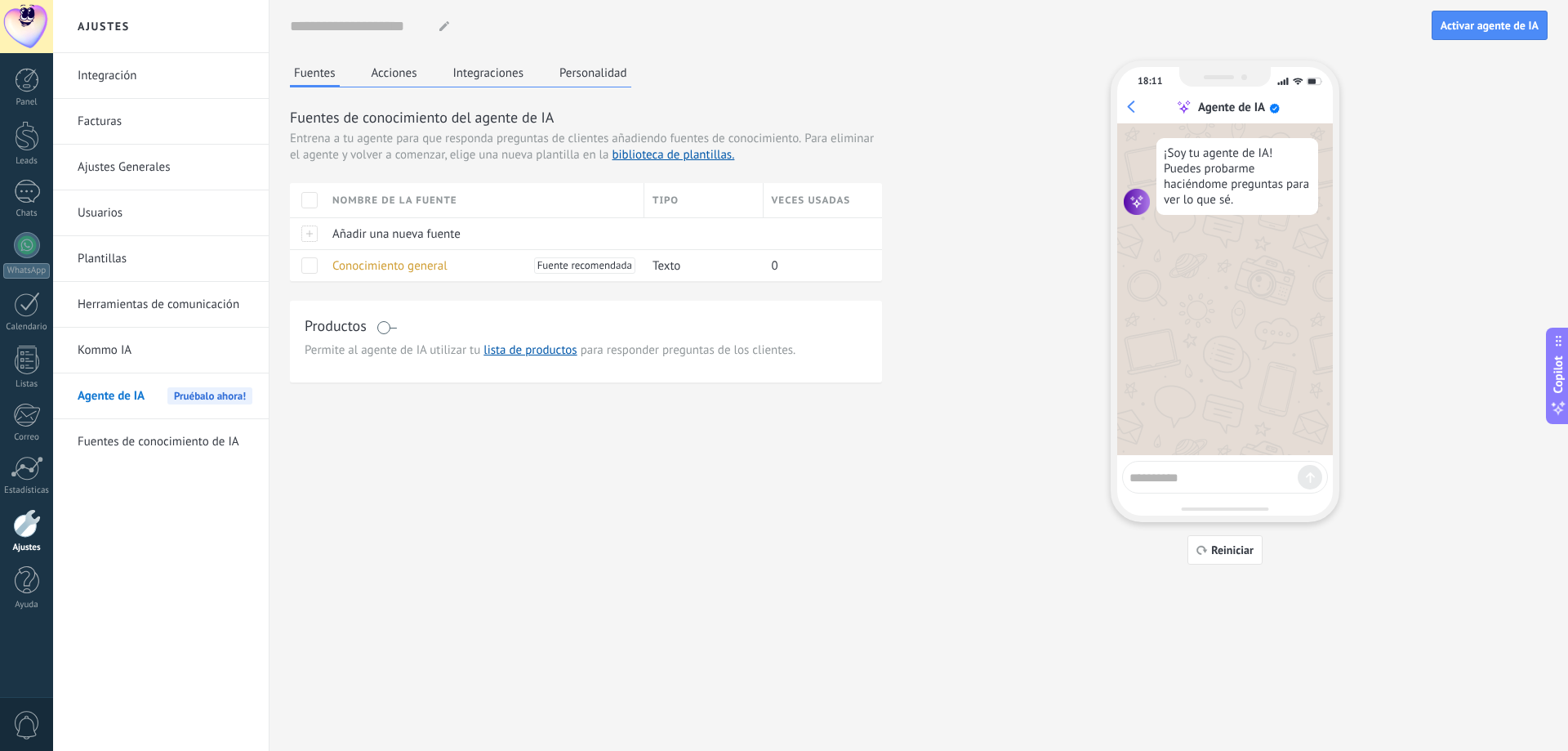
click at [130, 446] on link "Fuentes de conocimiento de IA" at bounding box center [165, 442] width 175 height 45
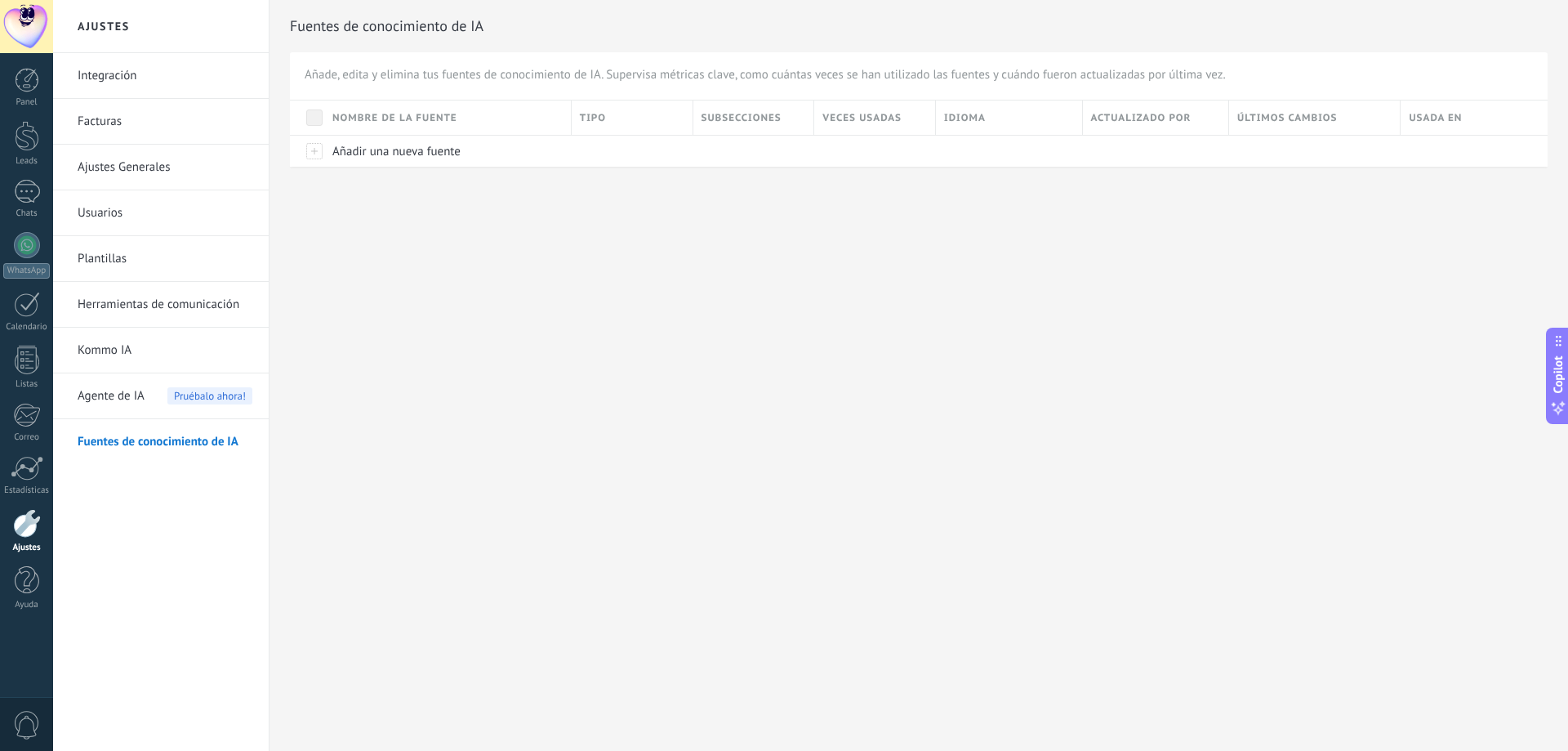
click at [147, 239] on link "Plantillas" at bounding box center [165, 259] width 175 height 45
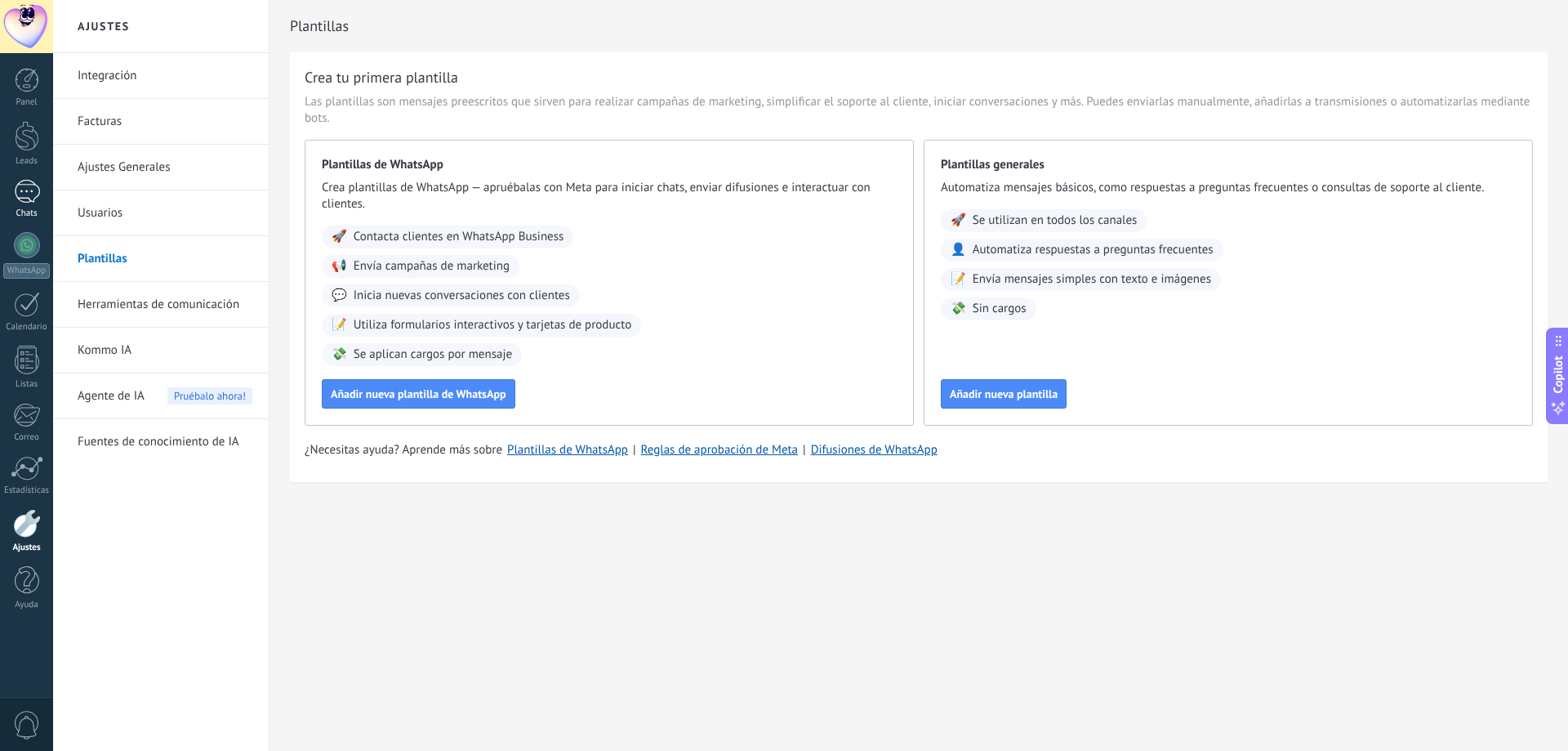
click at [29, 194] on div at bounding box center [27, 191] width 26 height 24
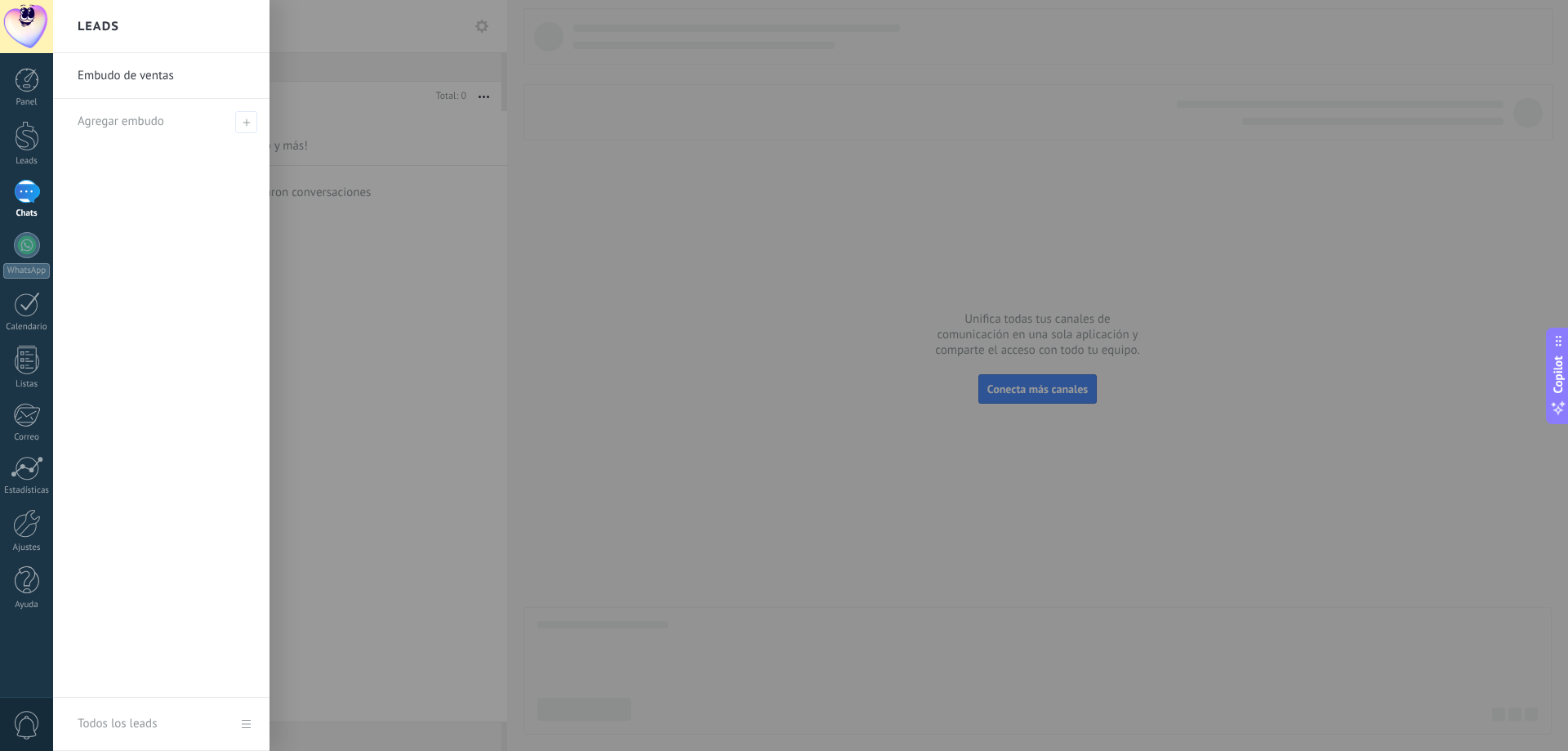
click at [167, 73] on link "Embudo de ventas" at bounding box center [165, 76] width 176 height 45
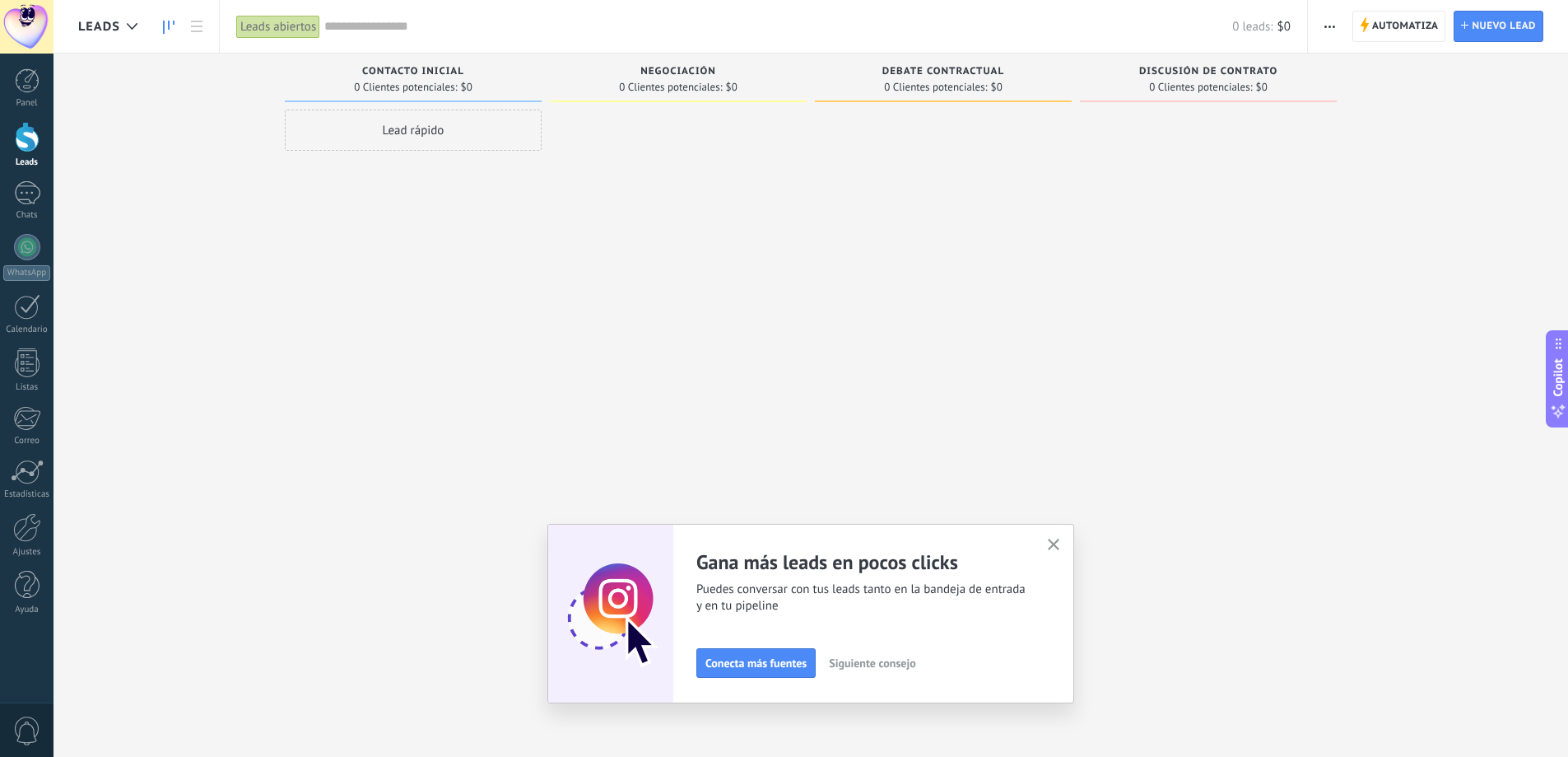
click at [1050, 542] on button "button" at bounding box center [1053, 545] width 21 height 22
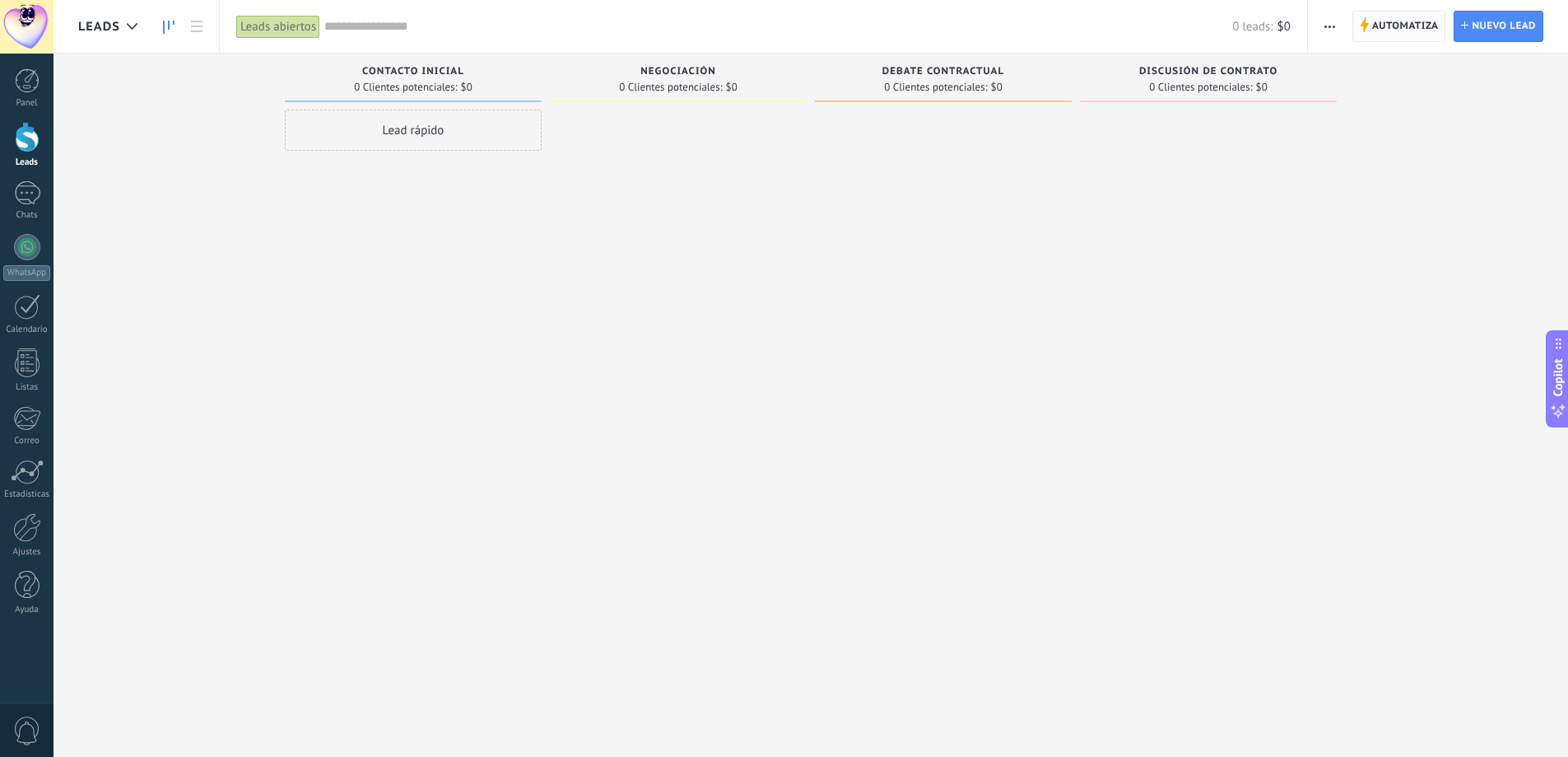
click at [1417, 23] on span "Automatiza" at bounding box center [1405, 26] width 66 height 30
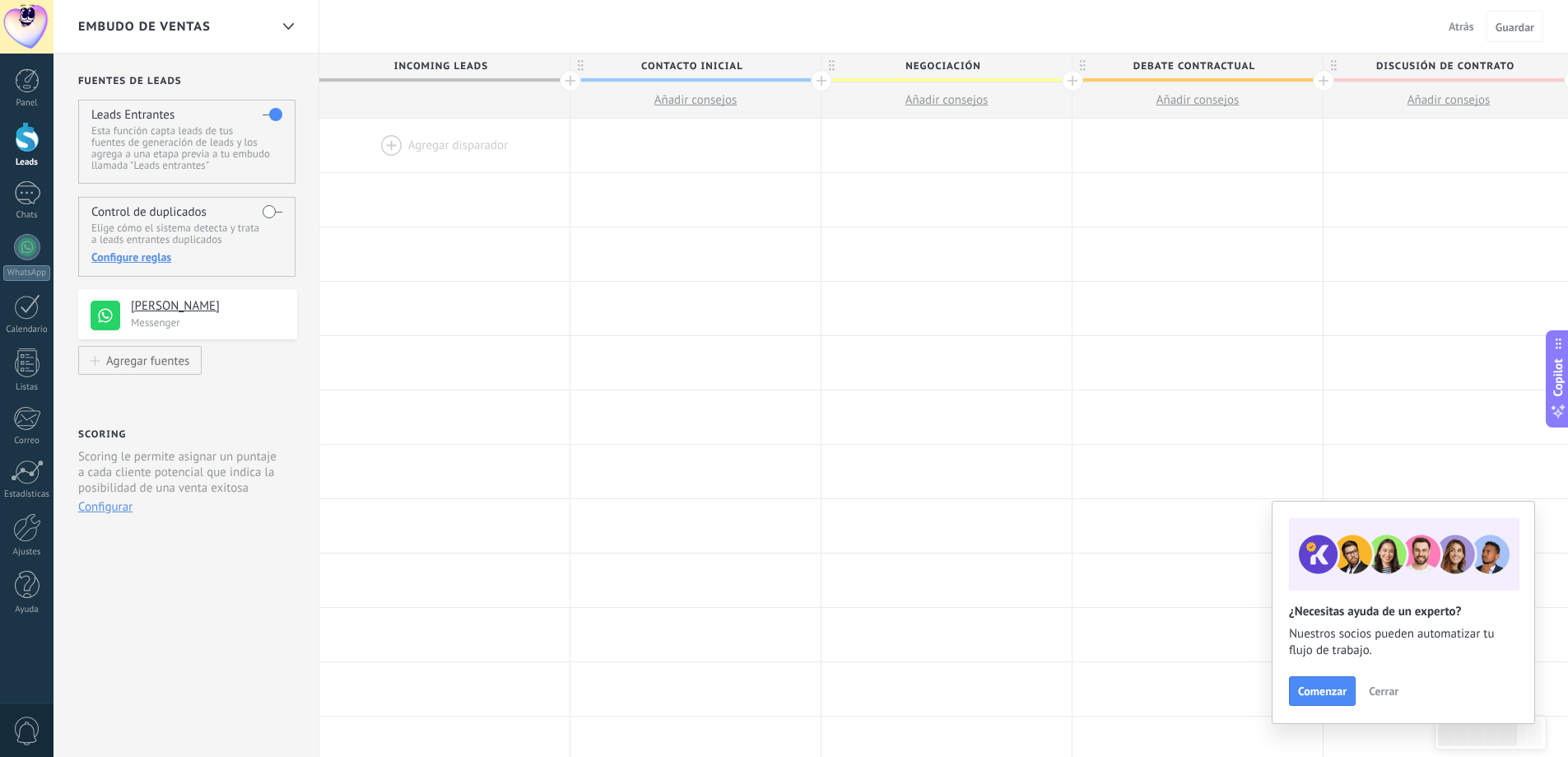
click at [1392, 695] on span "Cerrar" at bounding box center [1383, 690] width 30 height 12
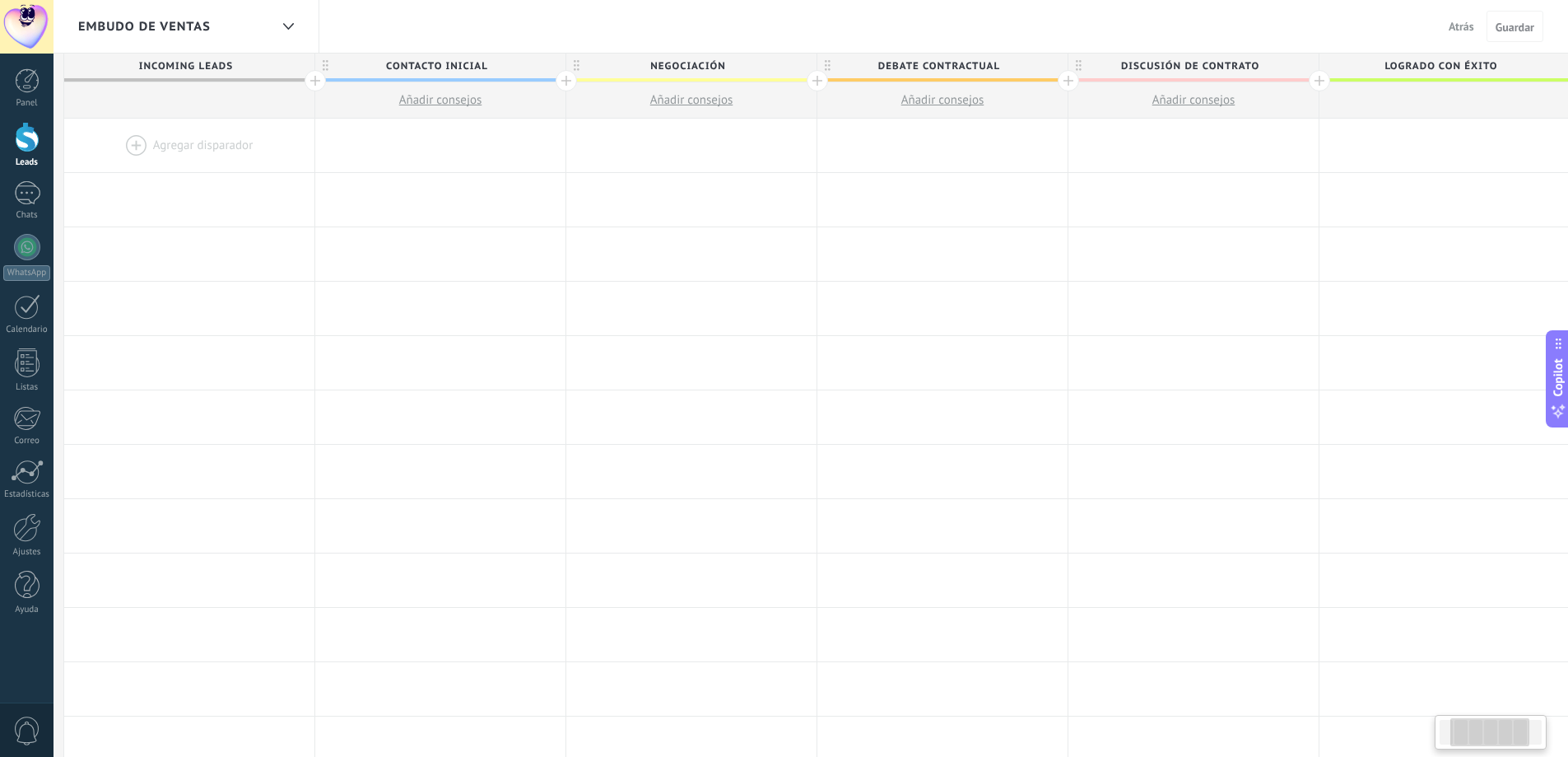
drag, startPoint x: 570, startPoint y: 85, endPoint x: 293, endPoint y: 92, distance: 277.1
click at [310, 90] on div at bounding box center [315, 81] width 22 height 22
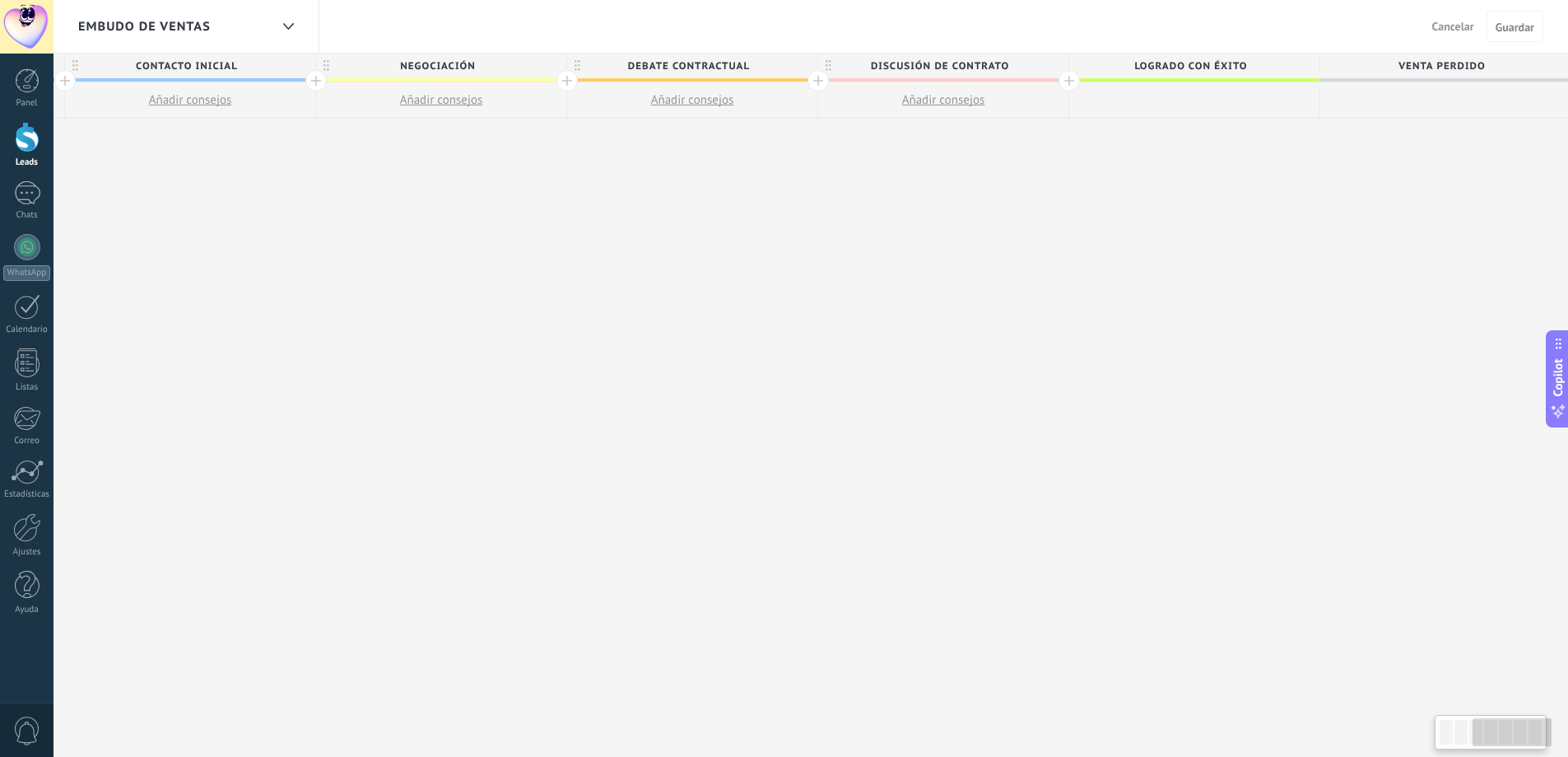
scroll to position [0, 759]
drag, startPoint x: 1192, startPoint y: 191, endPoint x: 552, endPoint y: 179, distance: 640.1
click at [557, 179] on div "**********" at bounding box center [563, 405] width 2007 height 704
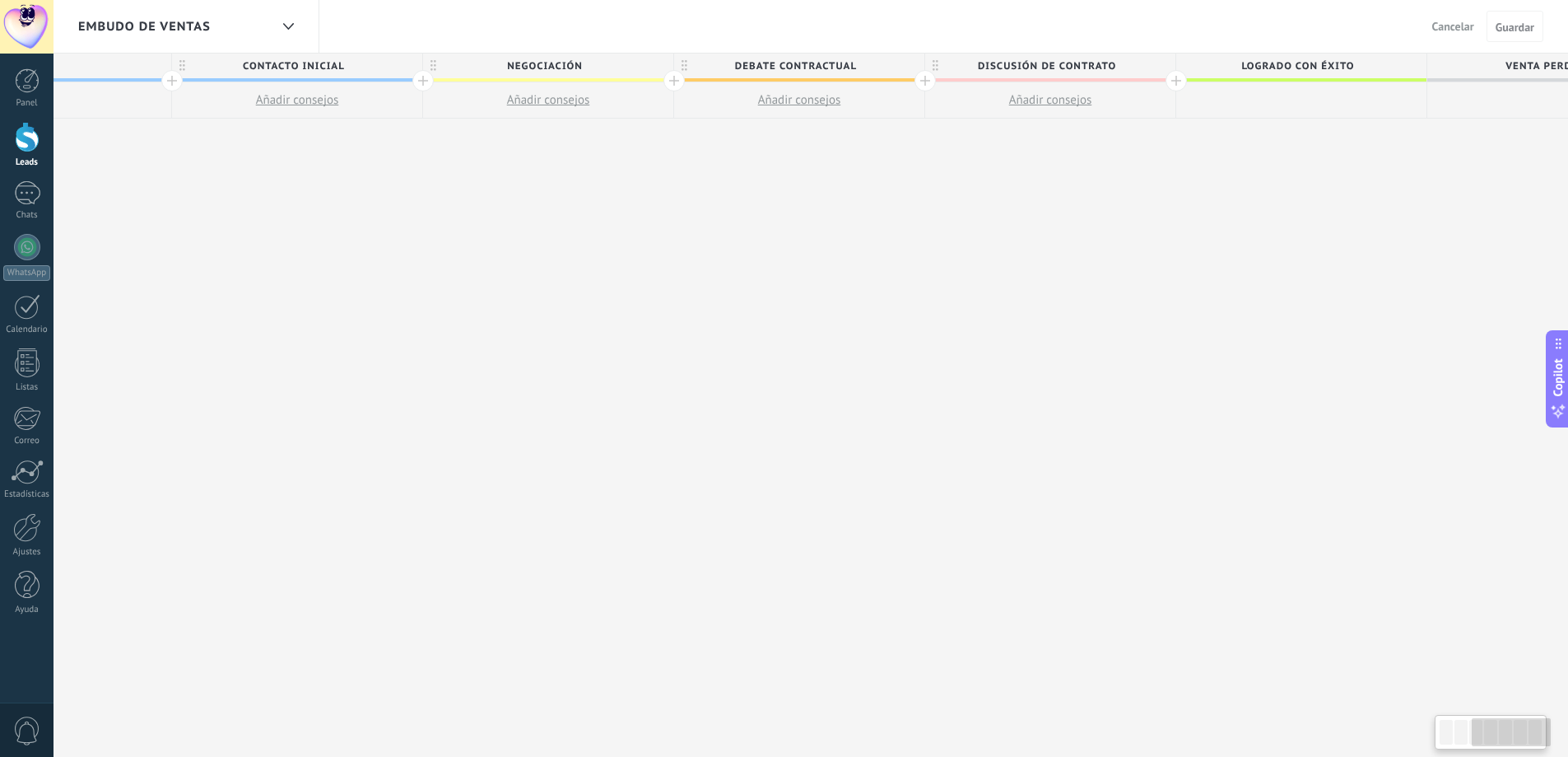
drag, startPoint x: 1052, startPoint y: 230, endPoint x: 1295, endPoint y: 276, distance: 247.3
click at [1245, 252] on div "**********" at bounding box center [674, 405] width 2007 height 704
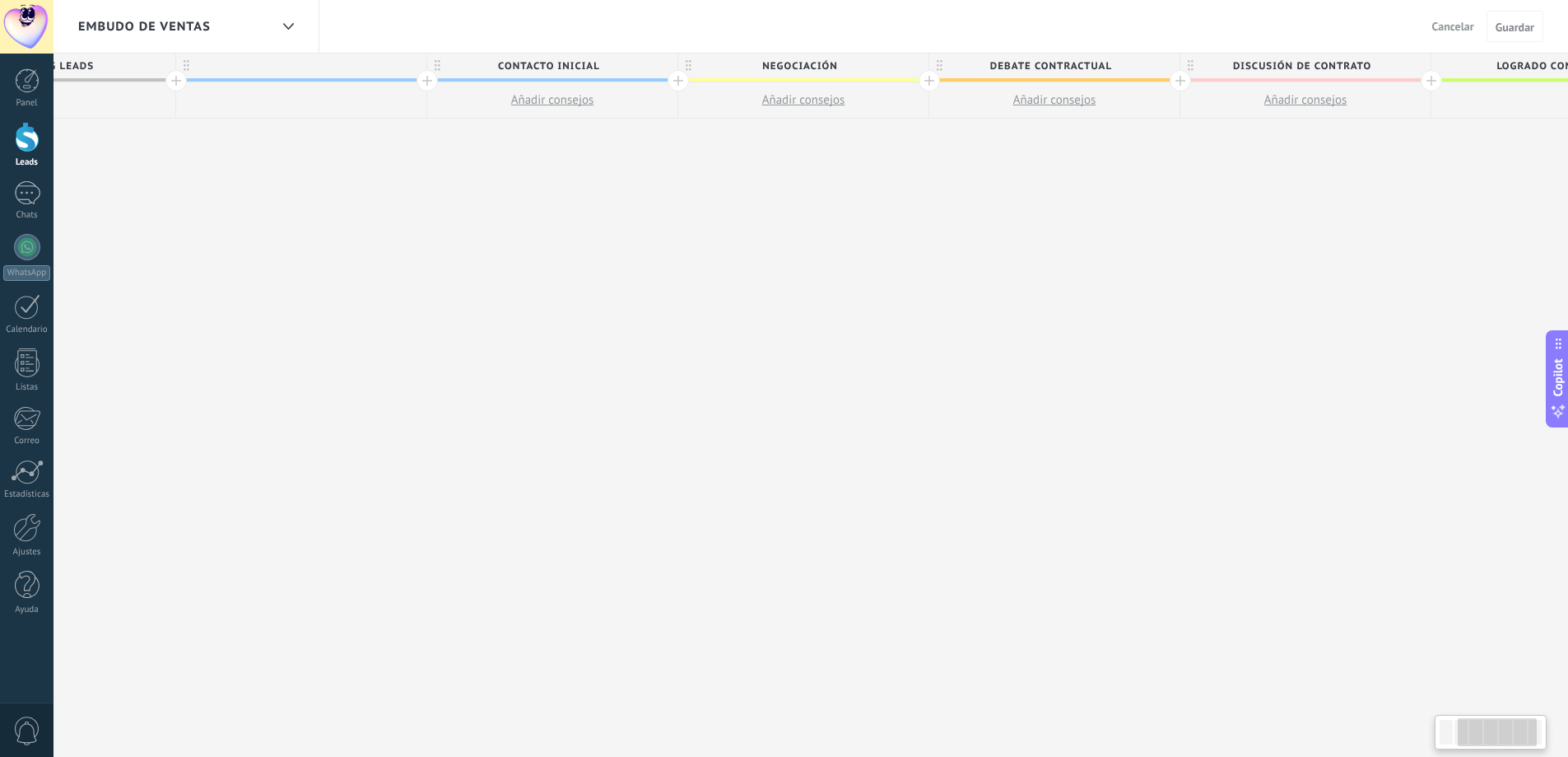
scroll to position [0, 0]
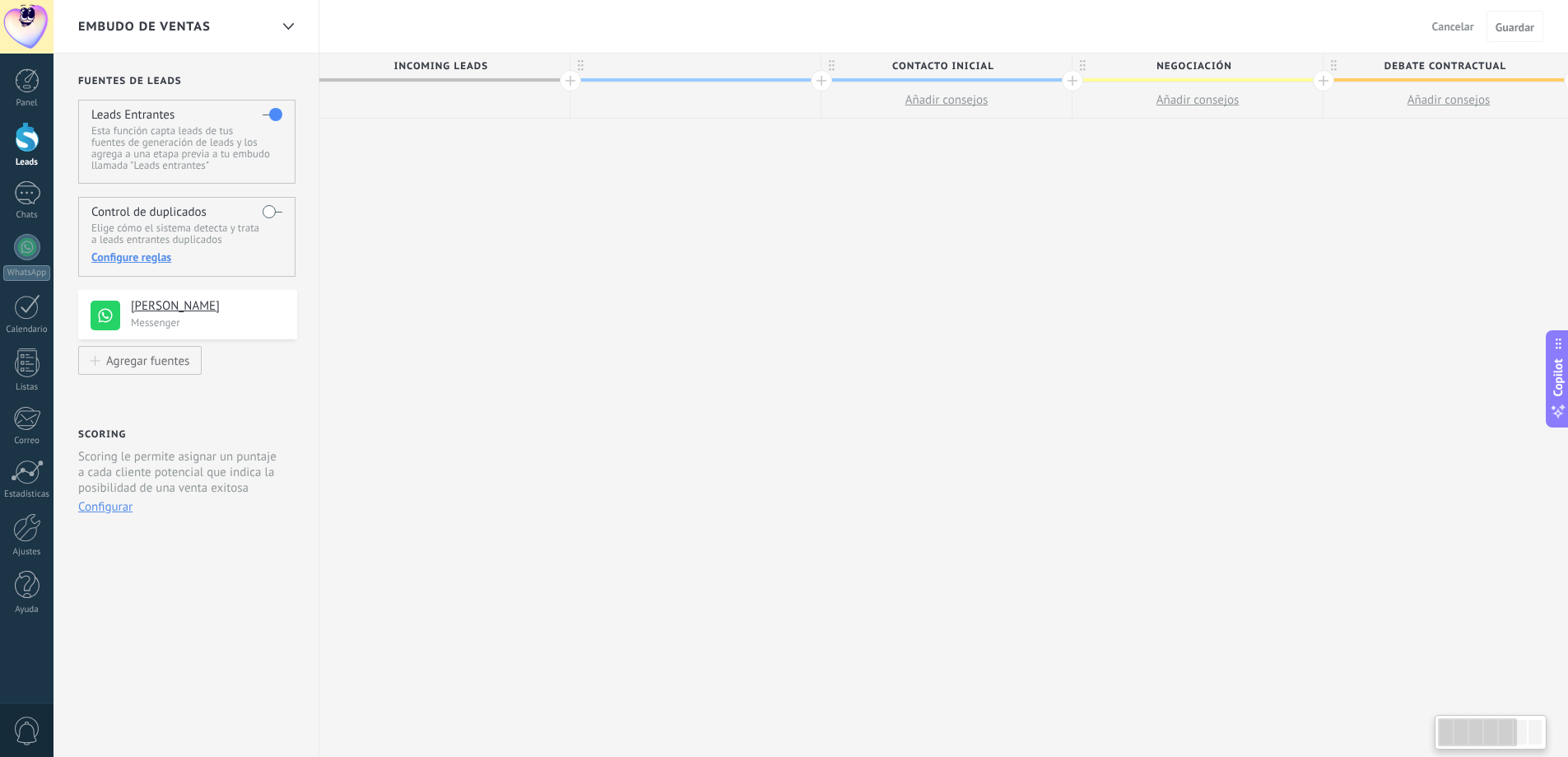
drag, startPoint x: 695, startPoint y: 213, endPoint x: 1345, endPoint y: 341, distance: 662.5
click at [1345, 341] on div "**********" at bounding box center [1323, 405] width 2007 height 704
click at [261, 22] on div "Embudo de ventas" at bounding box center [173, 26] width 190 height 53
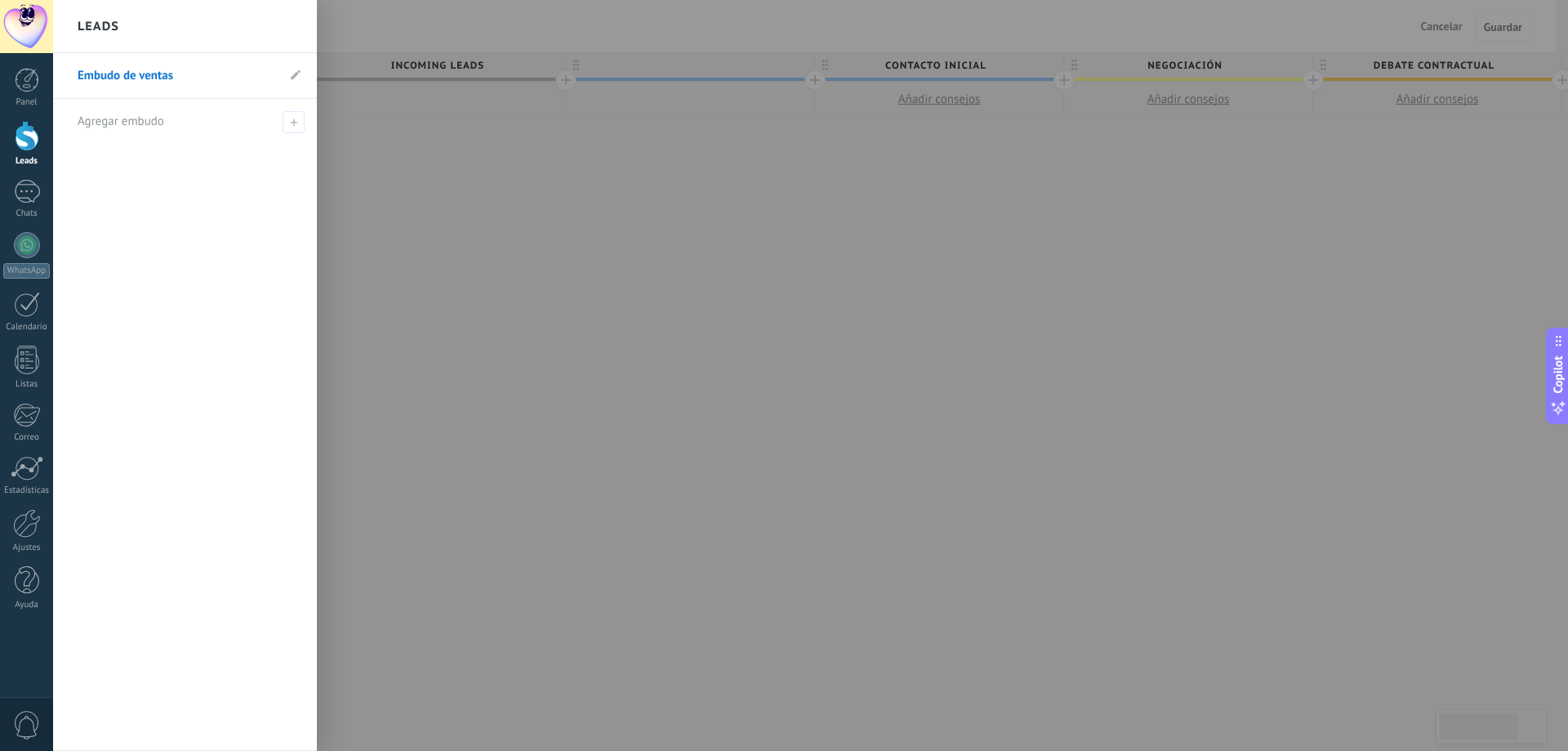
click at [35, 142] on div at bounding box center [26, 136] width 24 height 30
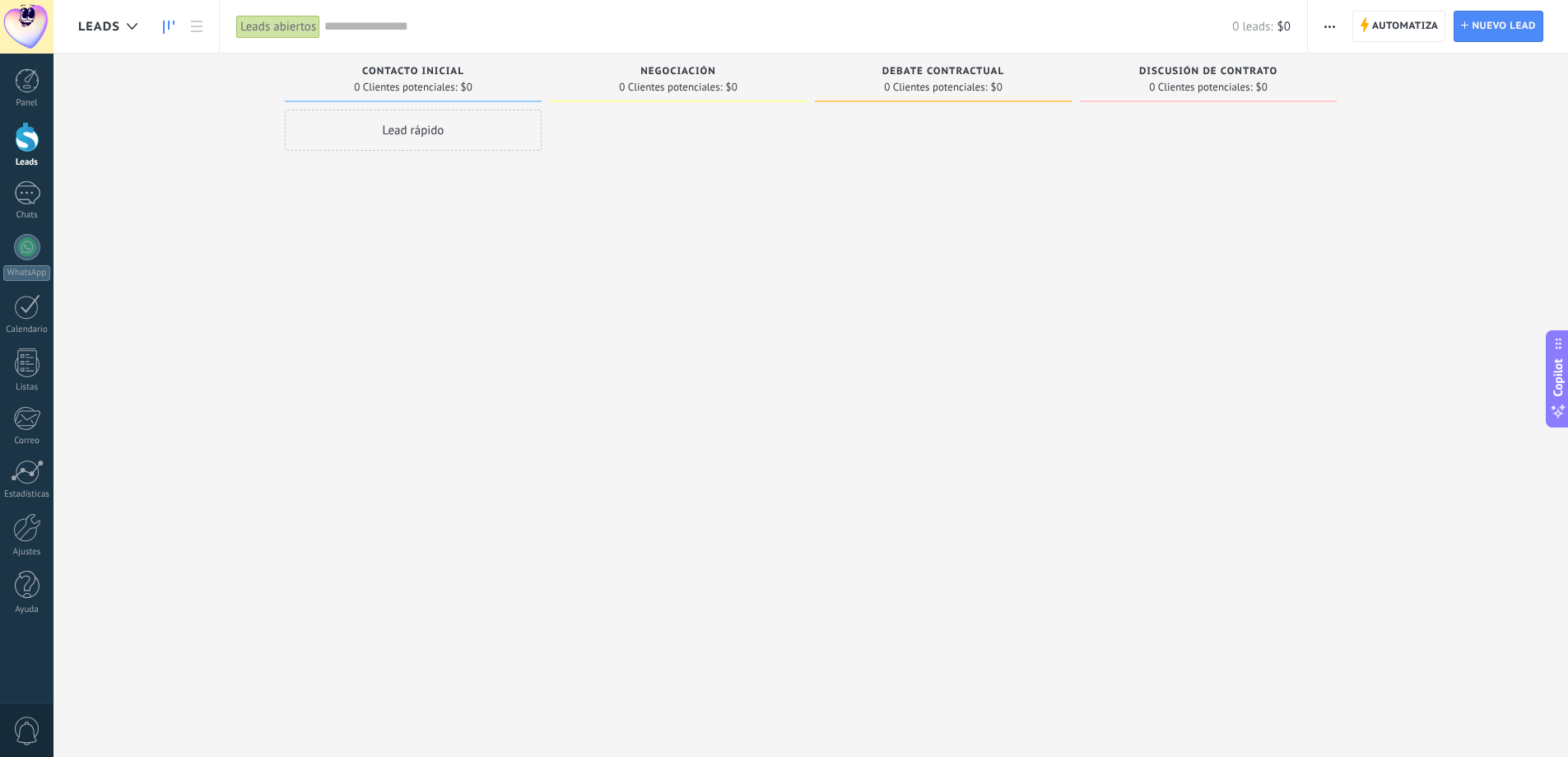
click at [413, 138] on div "Lead rápido" at bounding box center [413, 130] width 257 height 41
drag, startPoint x: 731, startPoint y: 394, endPoint x: 663, endPoint y: 298, distance: 117.6
click at [728, 391] on div at bounding box center [678, 380] width 257 height 542
click at [194, 134] on div "Leads Entrantes Solicitudes: [PHONE_NUMBER] Contacto inicial 0 Clientes potenci…" at bounding box center [823, 352] width 1490 height 598
click at [385, 352] on span "Cancelar" at bounding box center [380, 351] width 42 height 14
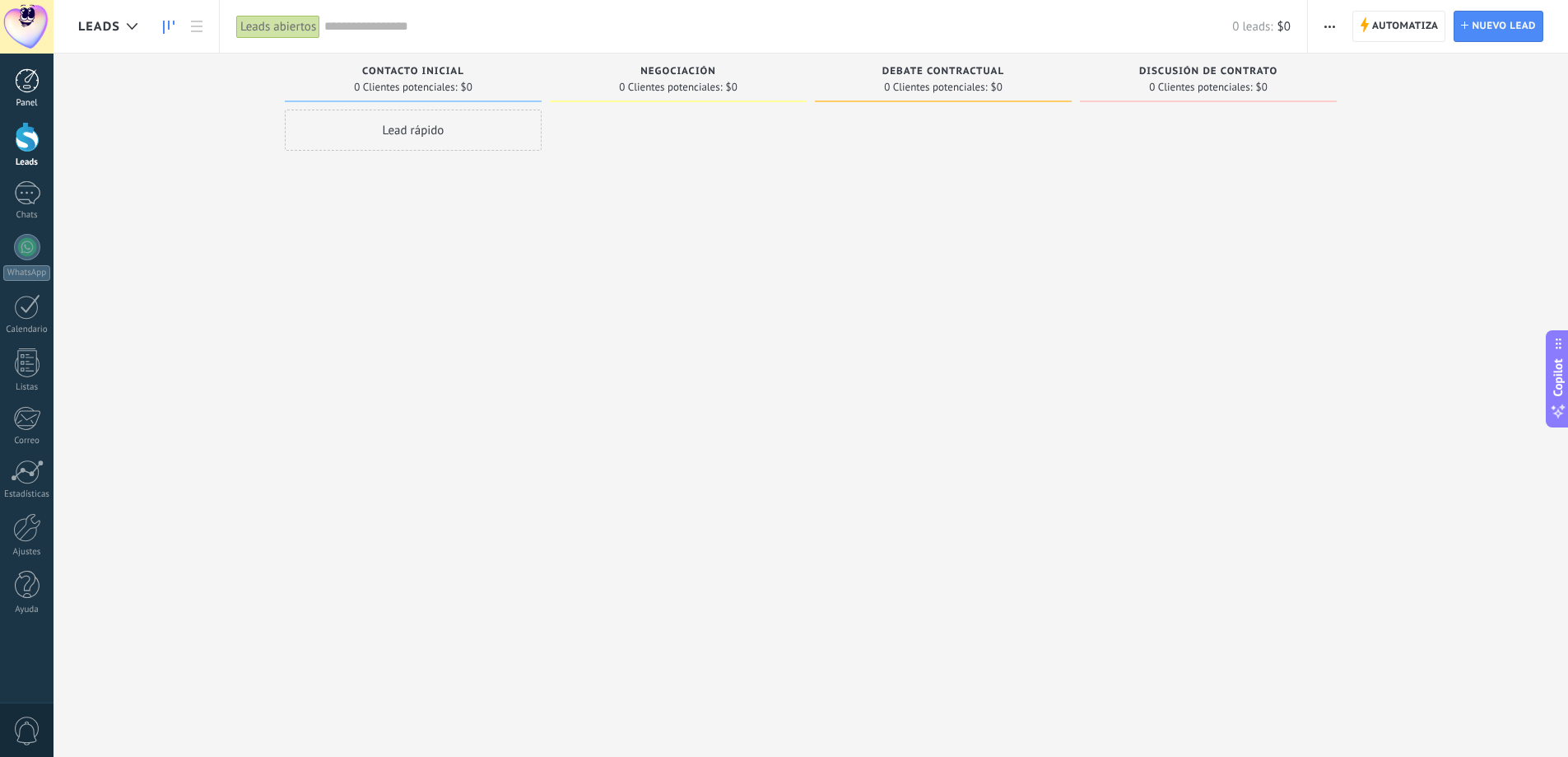
click at [11, 84] on link "Panel" at bounding box center [27, 88] width 54 height 40
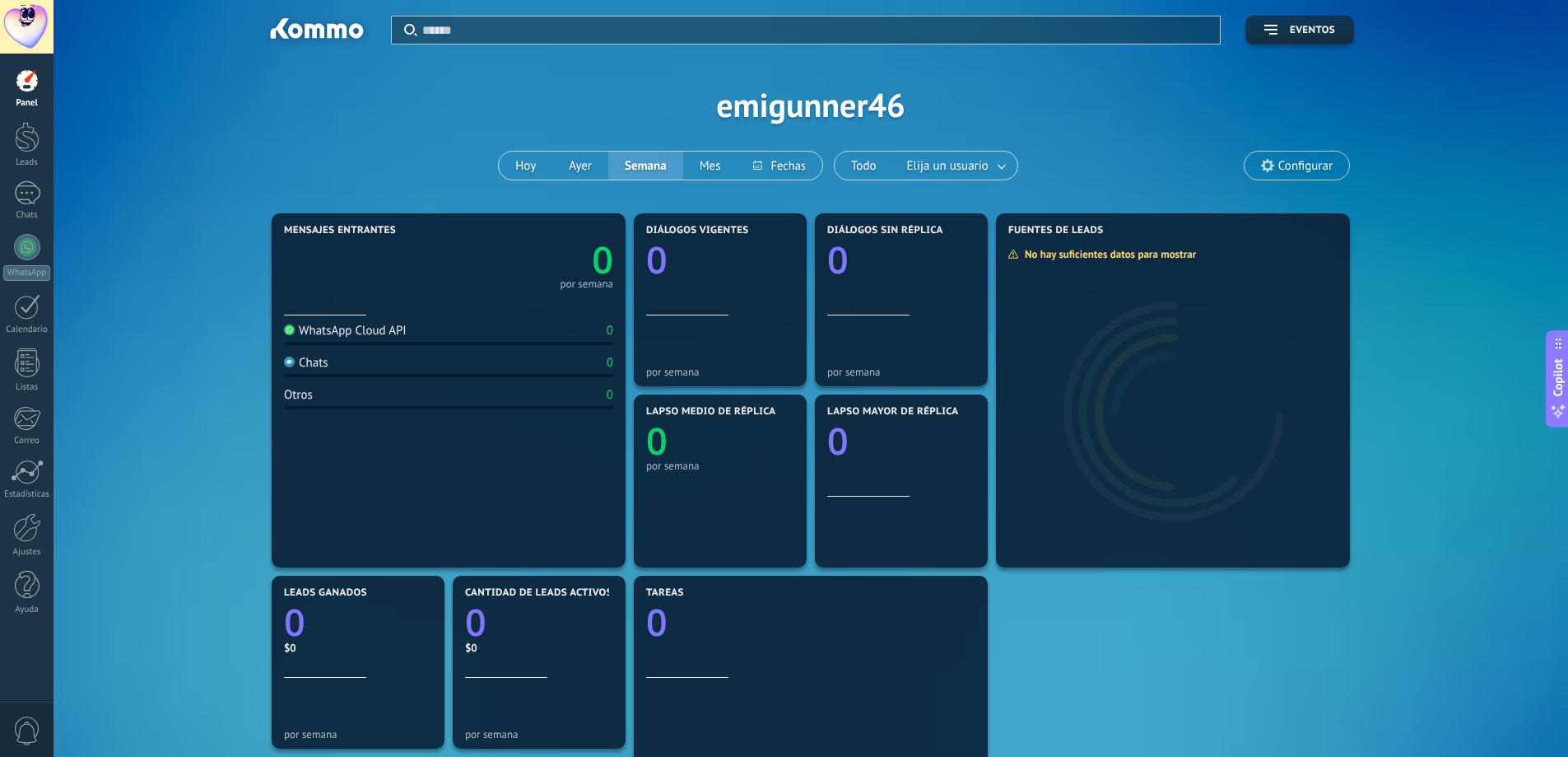
scroll to position [83, 0]
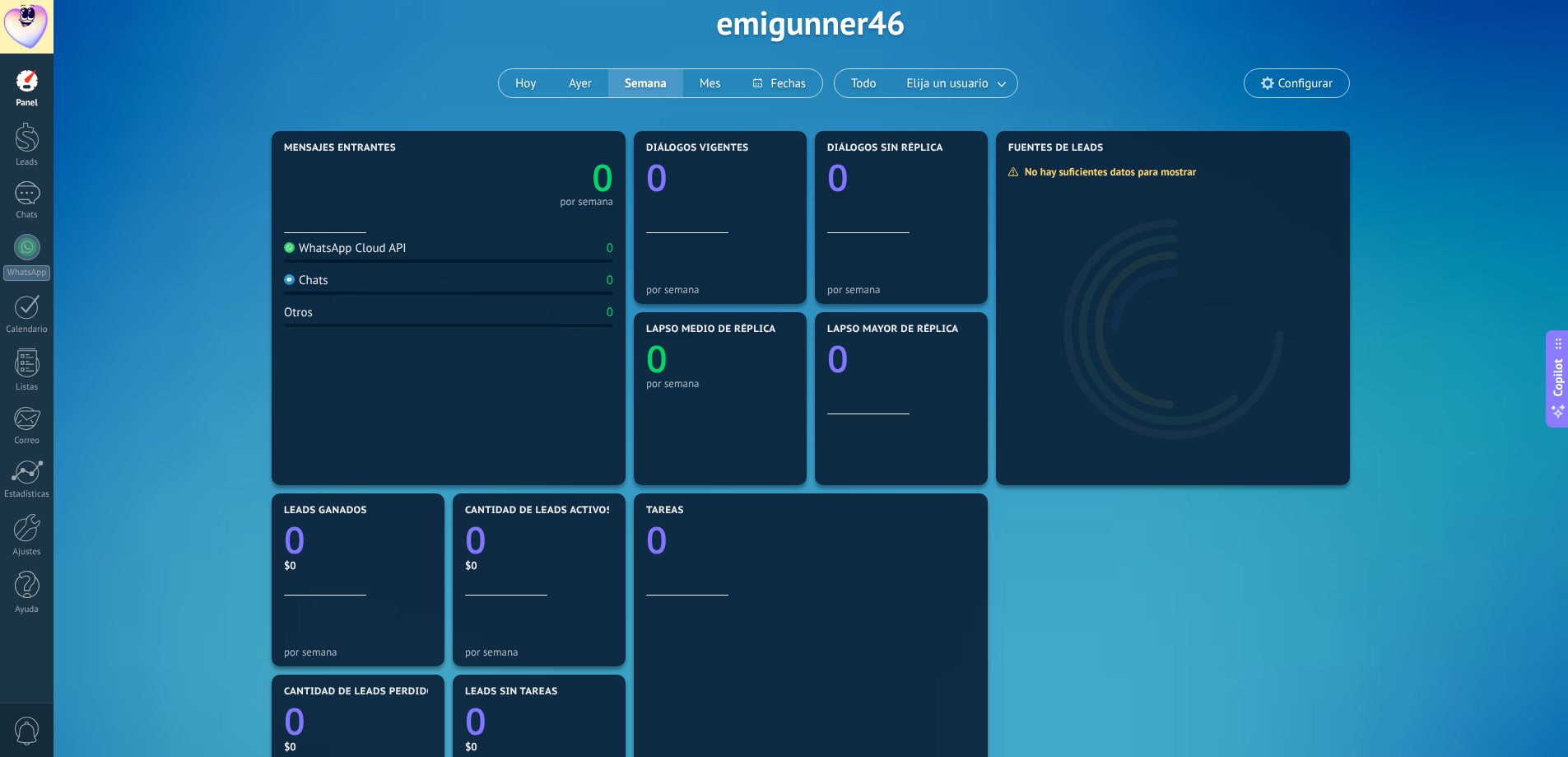
click at [395, 247] on div "WhatsApp Cloud API" at bounding box center [345, 247] width 122 height 15
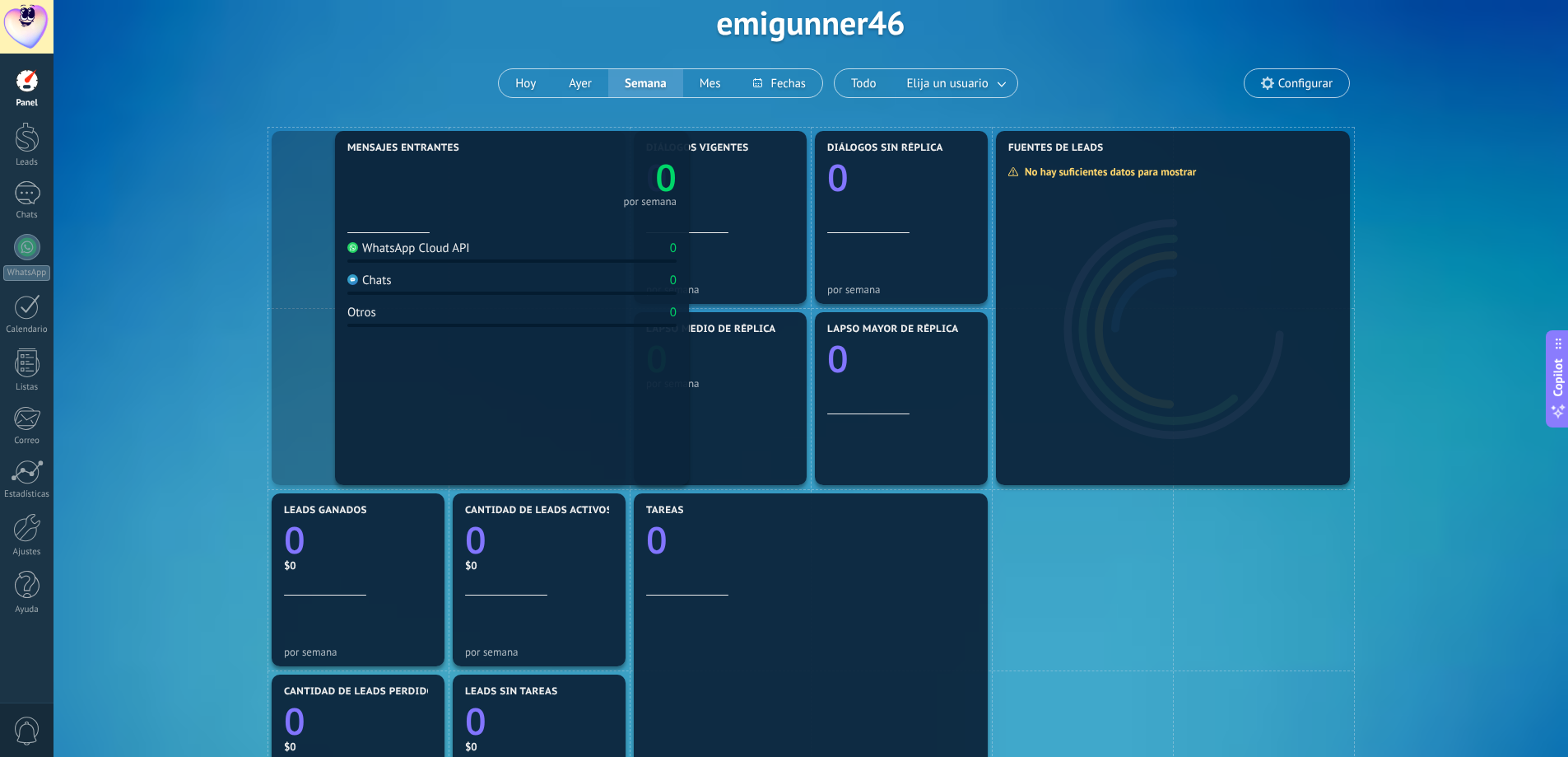
drag, startPoint x: 406, startPoint y: 248, endPoint x: 414, endPoint y: 223, distance: 26.2
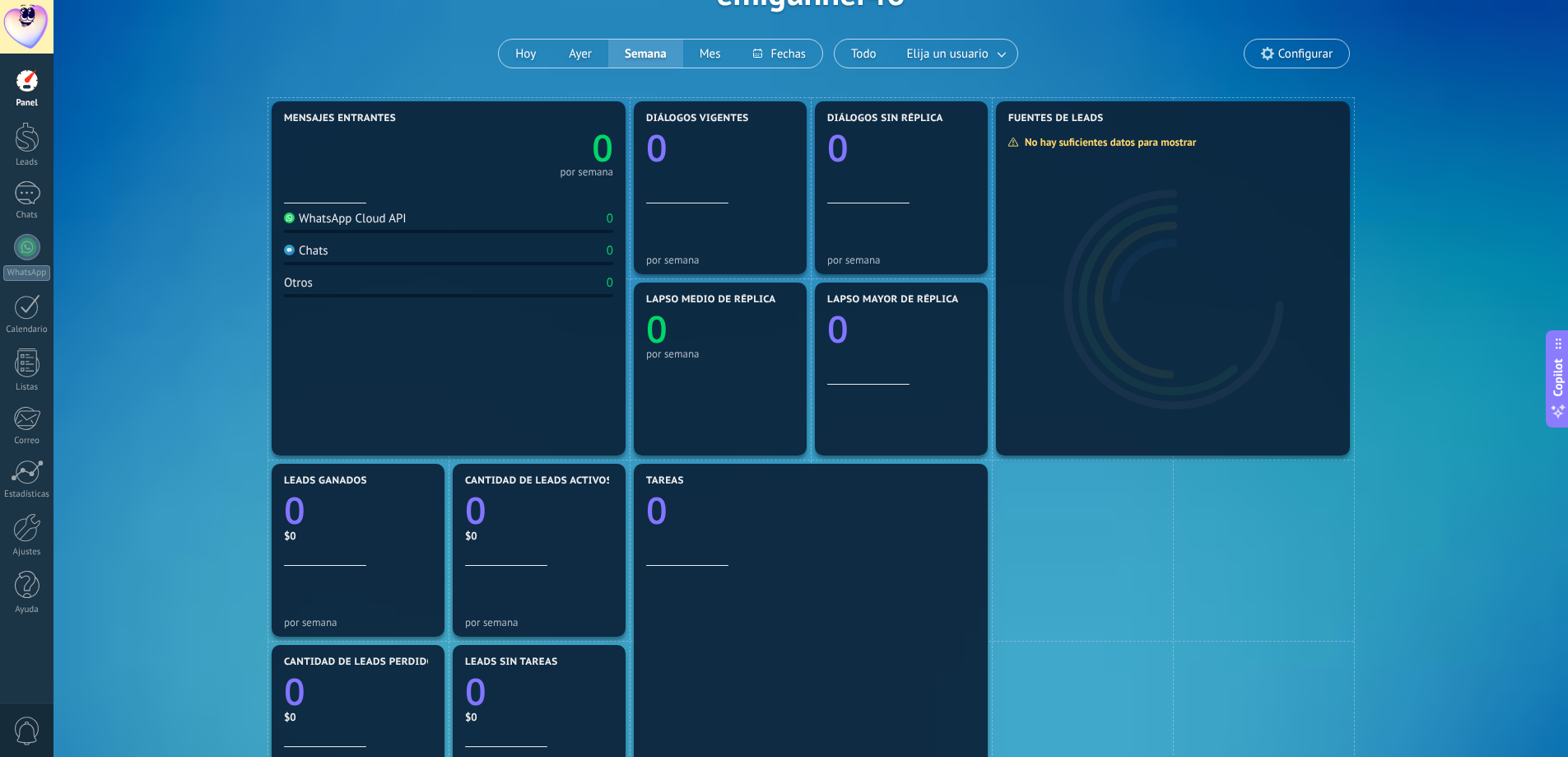
scroll to position [277, 0]
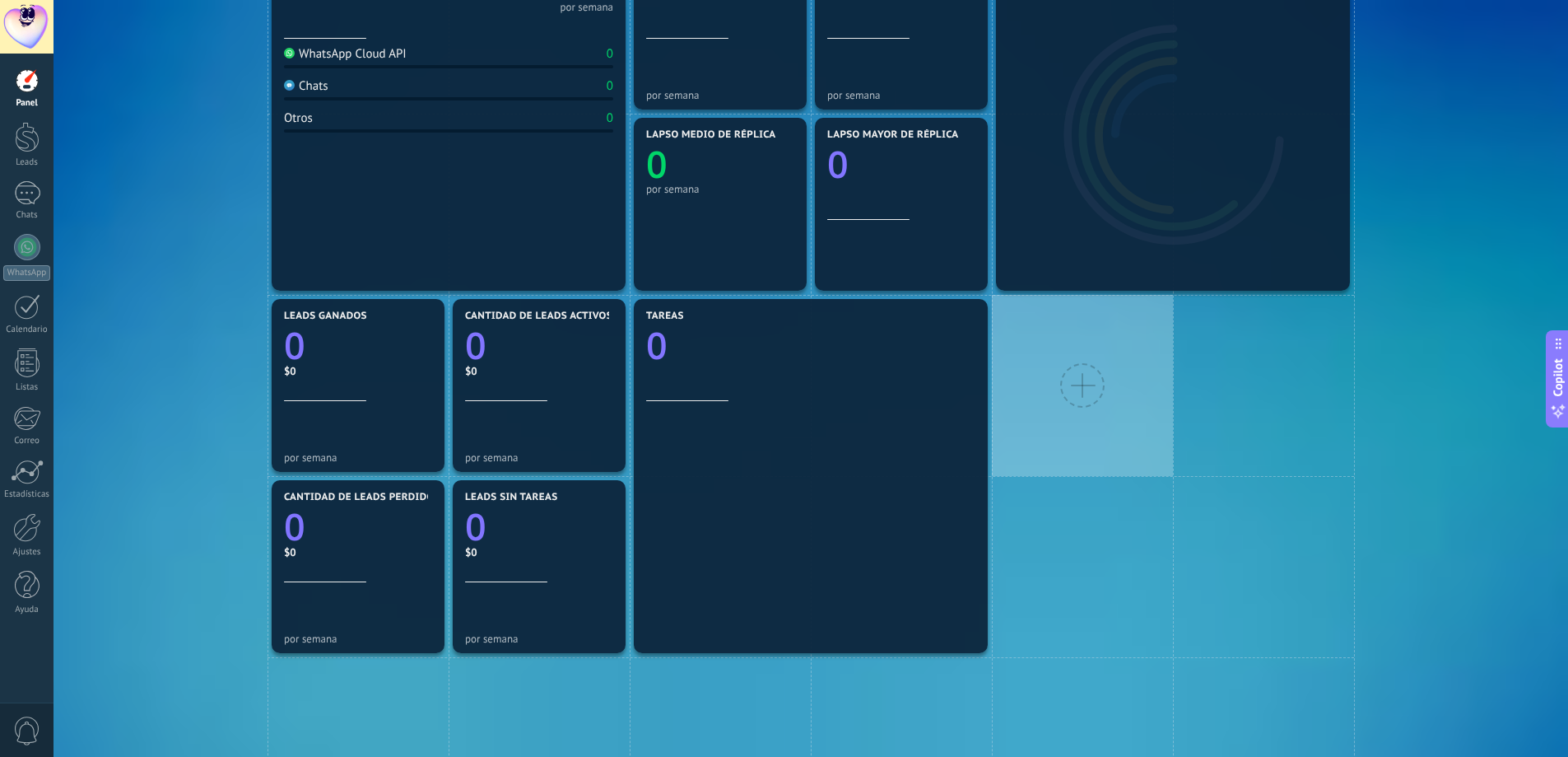
click at [1067, 396] on div at bounding box center [1082, 385] width 44 height 44
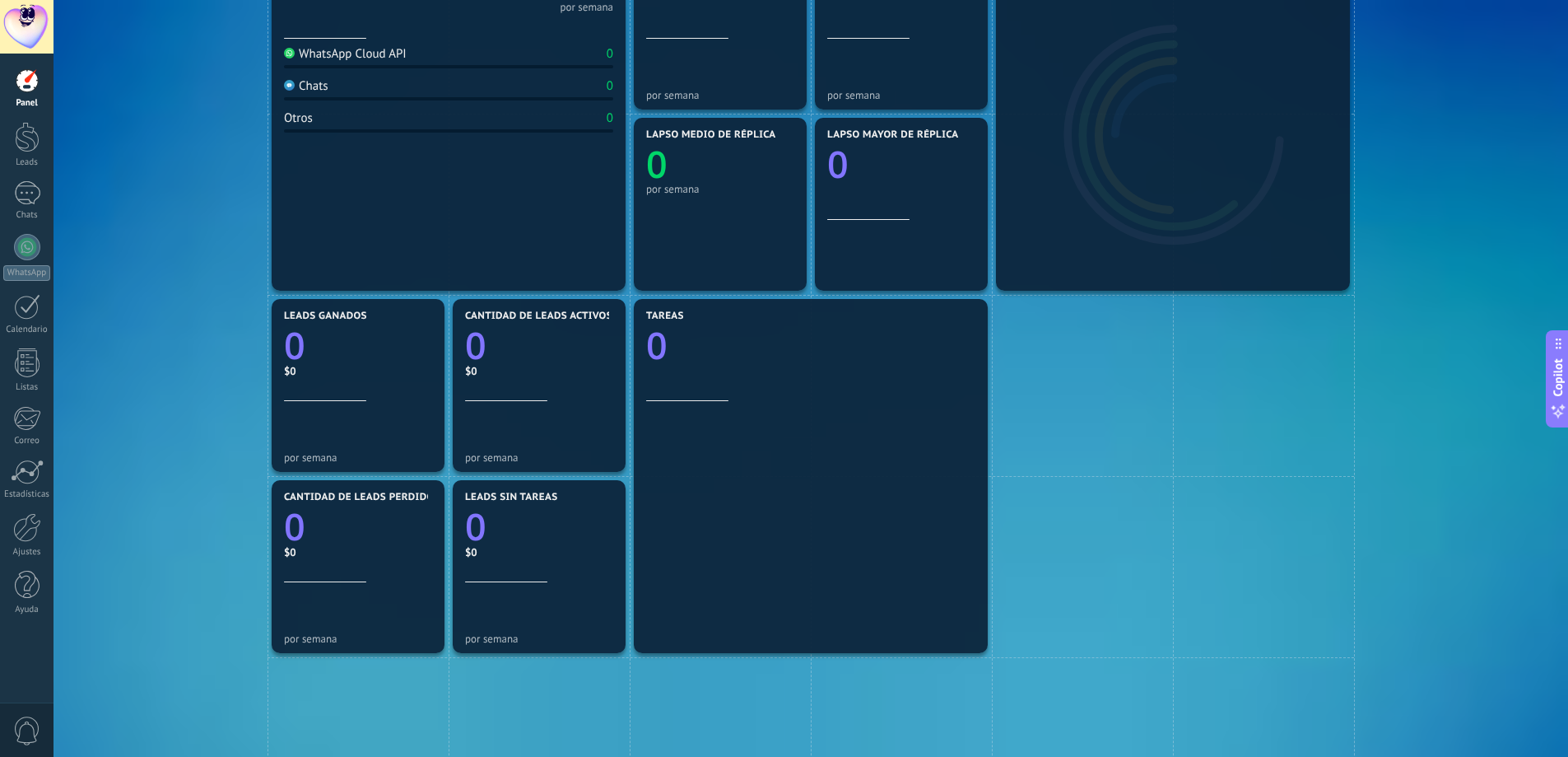
click at [1490, 383] on div "Mensajes entrantes 0 por semana WhatsApp Cloud API 0 Chats 0 Otros 0 Diálogos v…" at bounding box center [811, 566] width 1465 height 1268
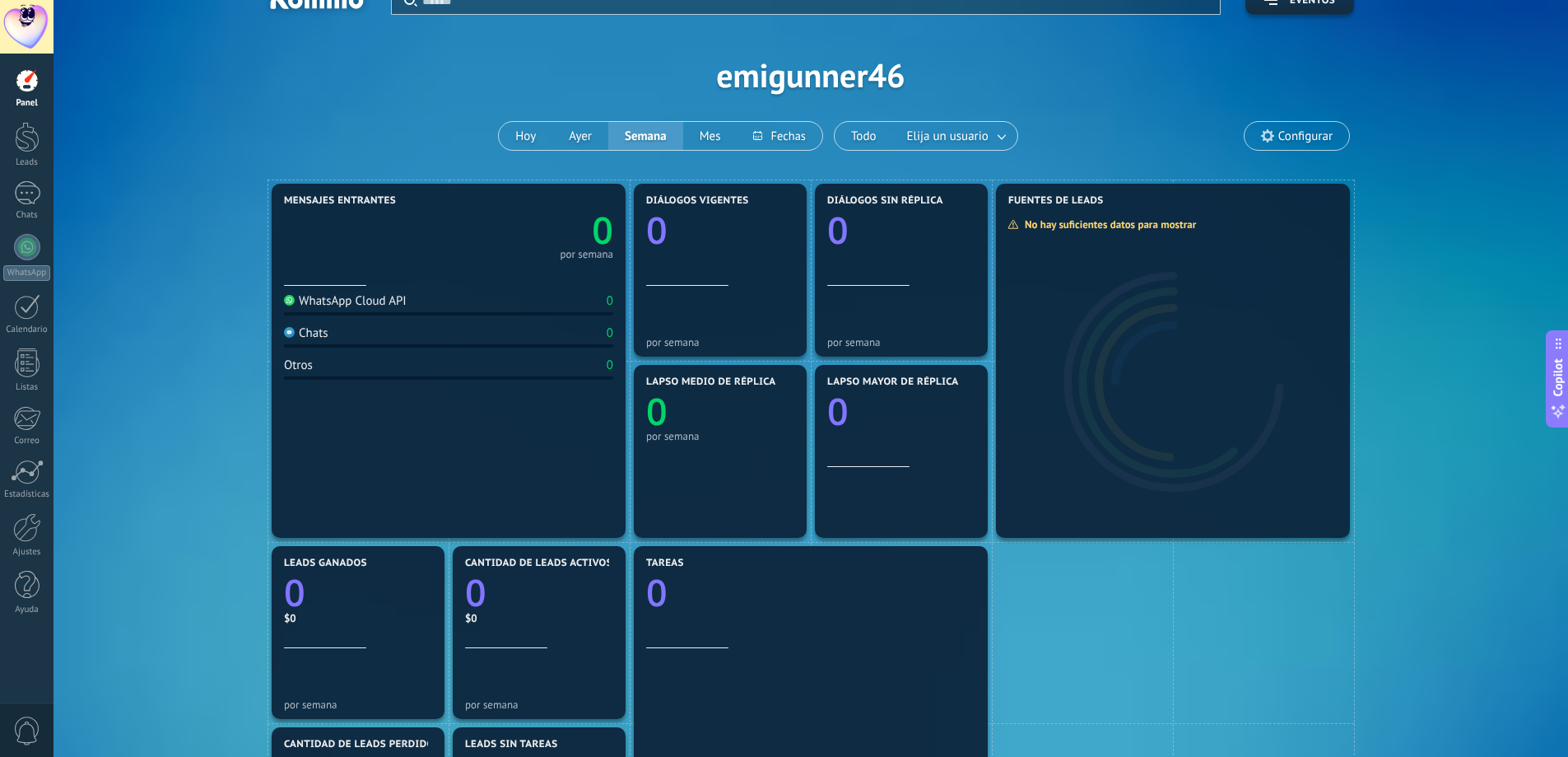
scroll to position [0, 0]
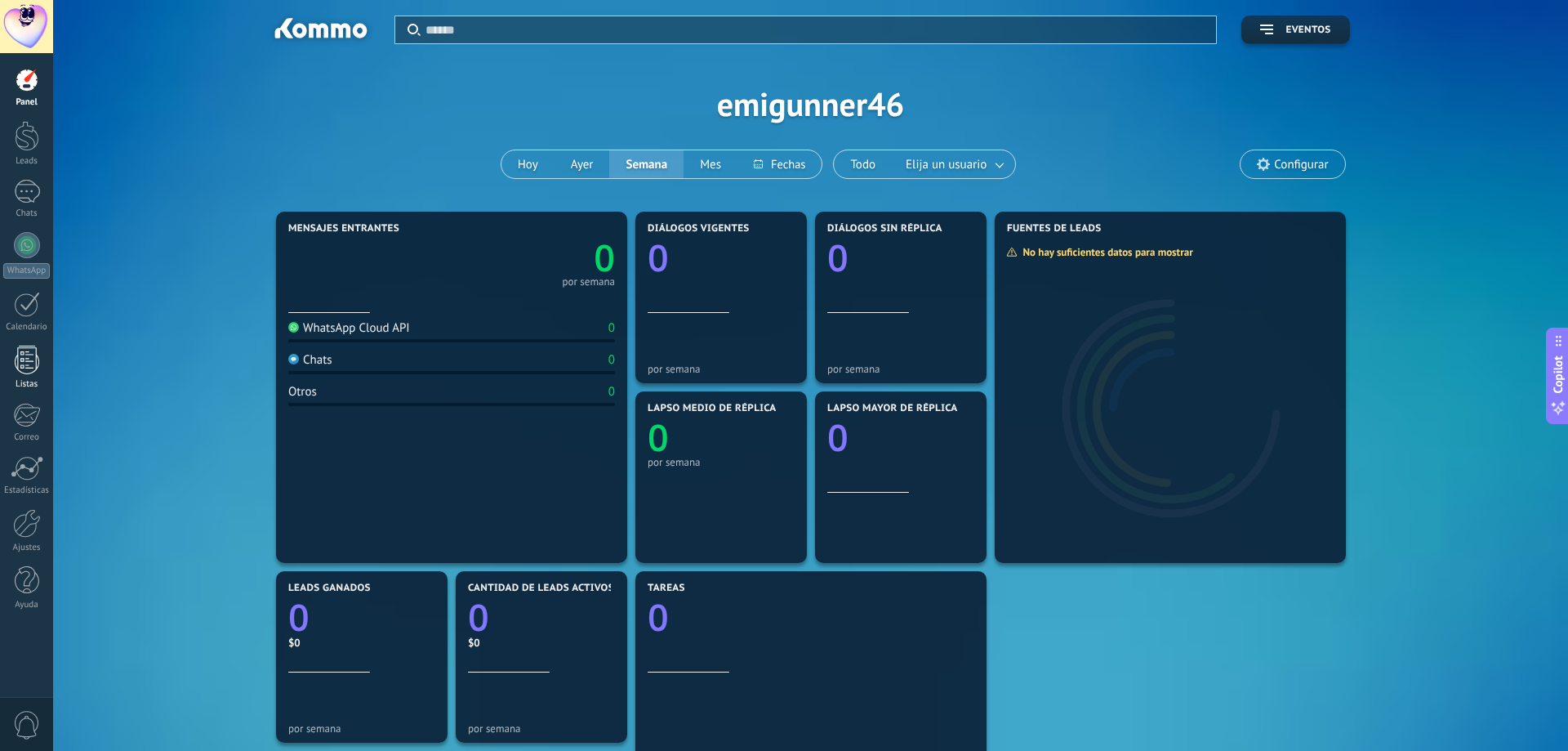
click at [37, 365] on div at bounding box center [26, 359] width 24 height 29
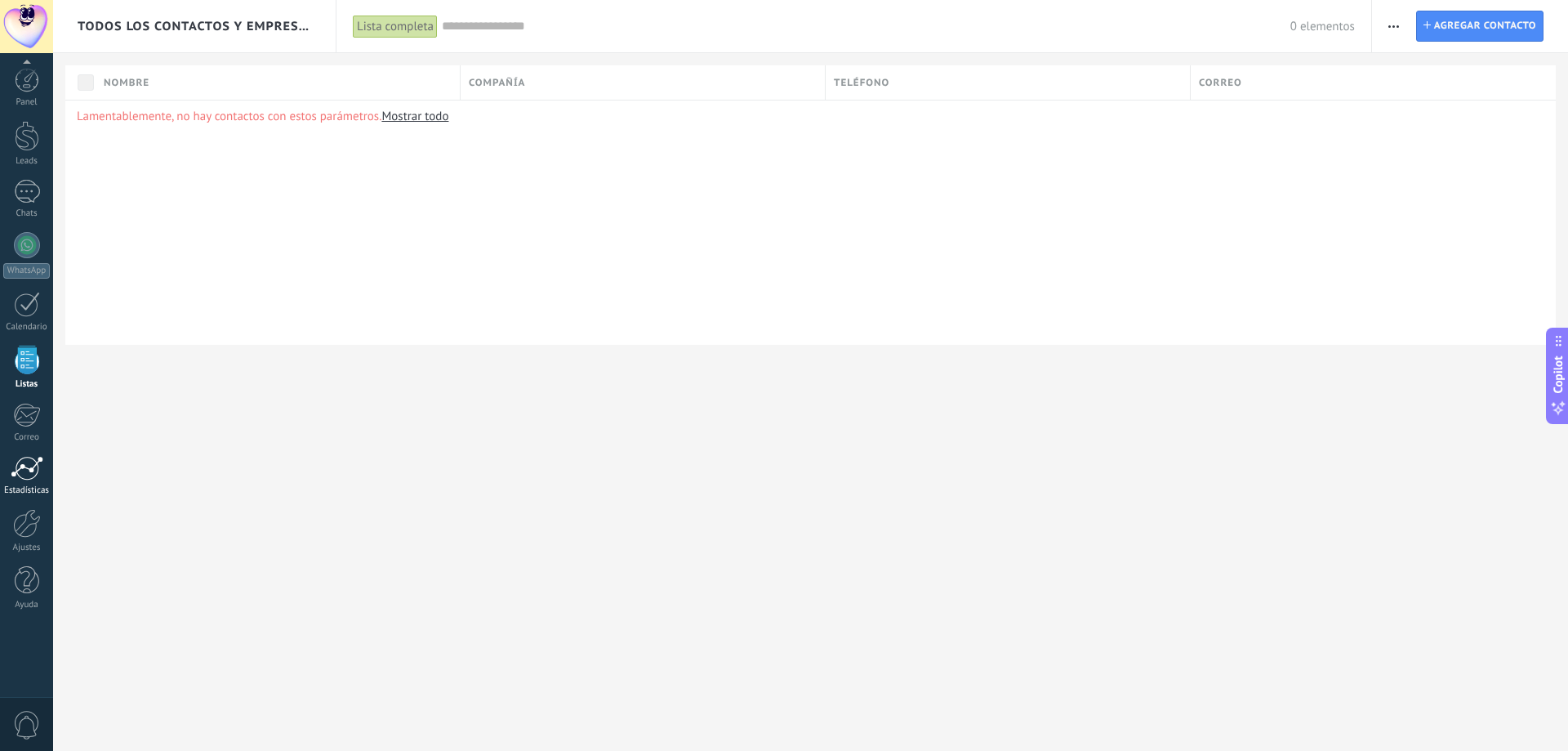
click at [31, 484] on link "Estadísticas" at bounding box center [27, 475] width 54 height 40
